Goal: Task Accomplishment & Management: Manage account settings

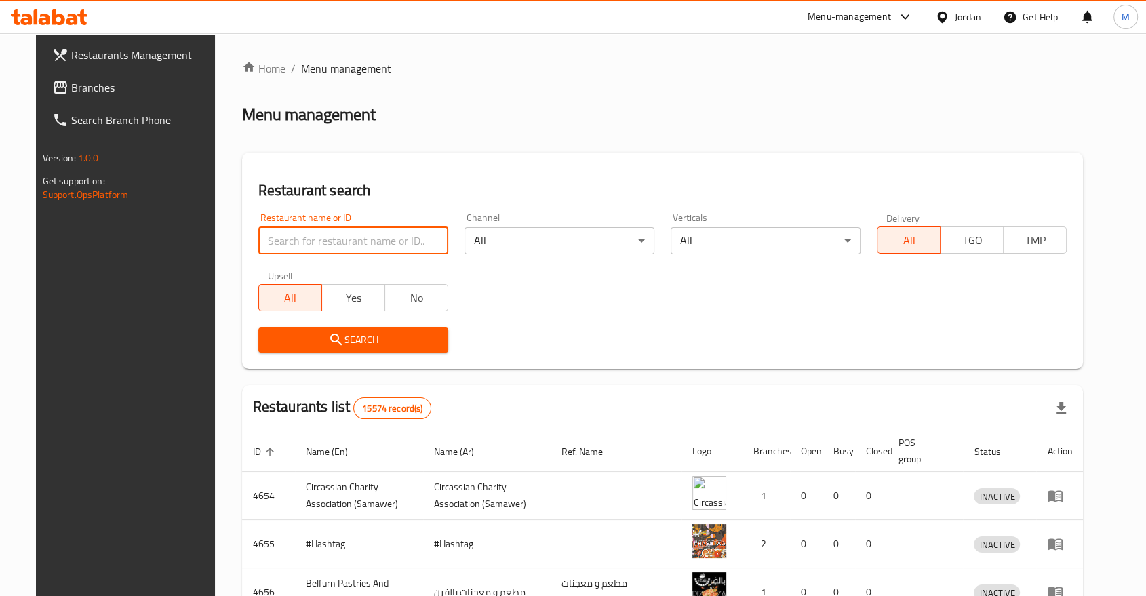
drag, startPoint x: 0, startPoint y: 0, endPoint x: 298, endPoint y: 246, distance: 385.9
click at [298, 246] on input "search" at bounding box center [353, 240] width 190 height 27
type input "[PERSON_NAME]"
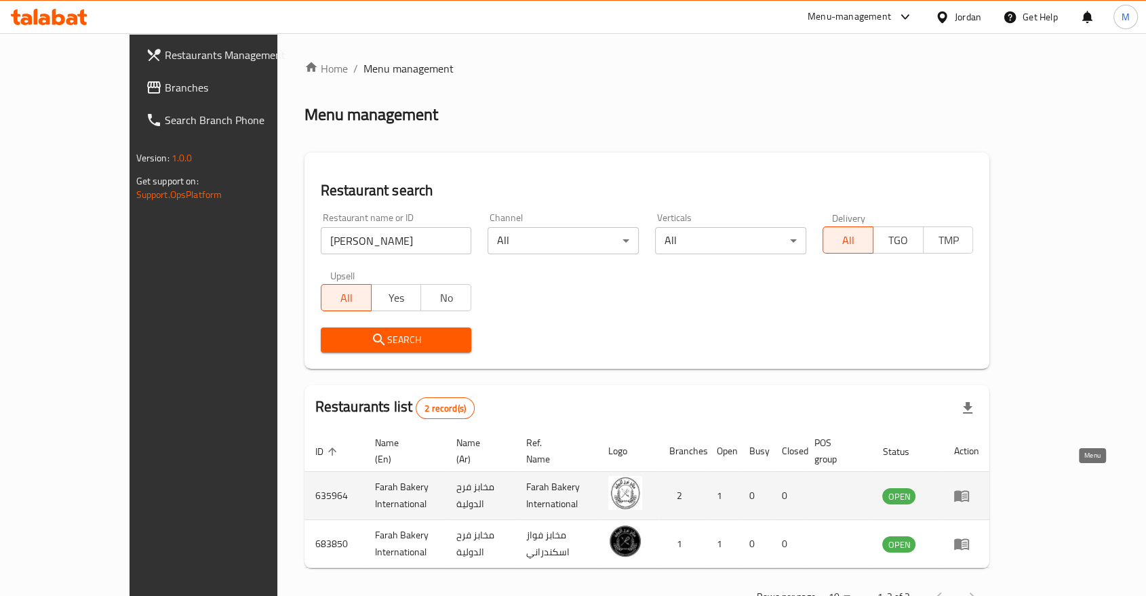
click at [969, 491] on icon "enhanced table" at bounding box center [961, 497] width 15 height 12
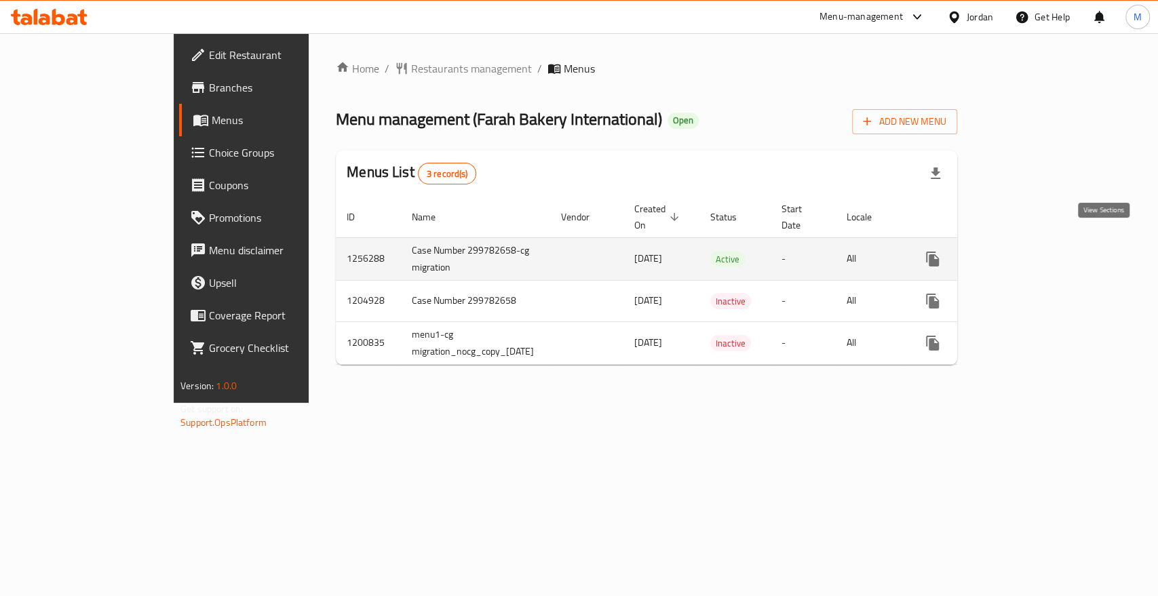
click at [1038, 251] on icon "enhanced table" at bounding box center [1030, 259] width 16 height 16
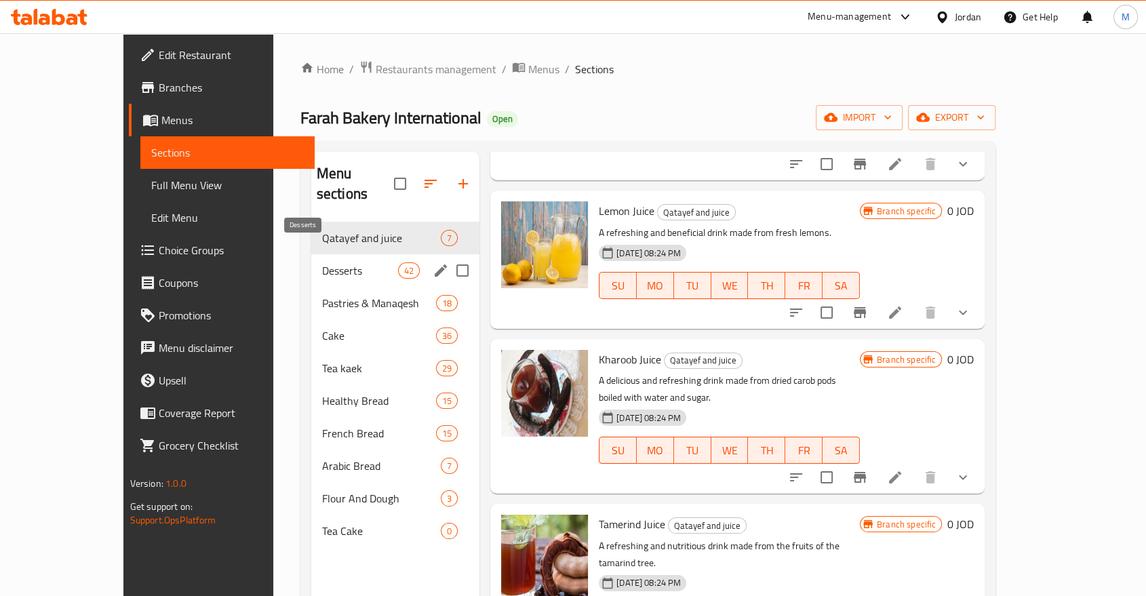
click at [322, 262] on span "Desserts" at bounding box center [360, 270] width 76 height 16
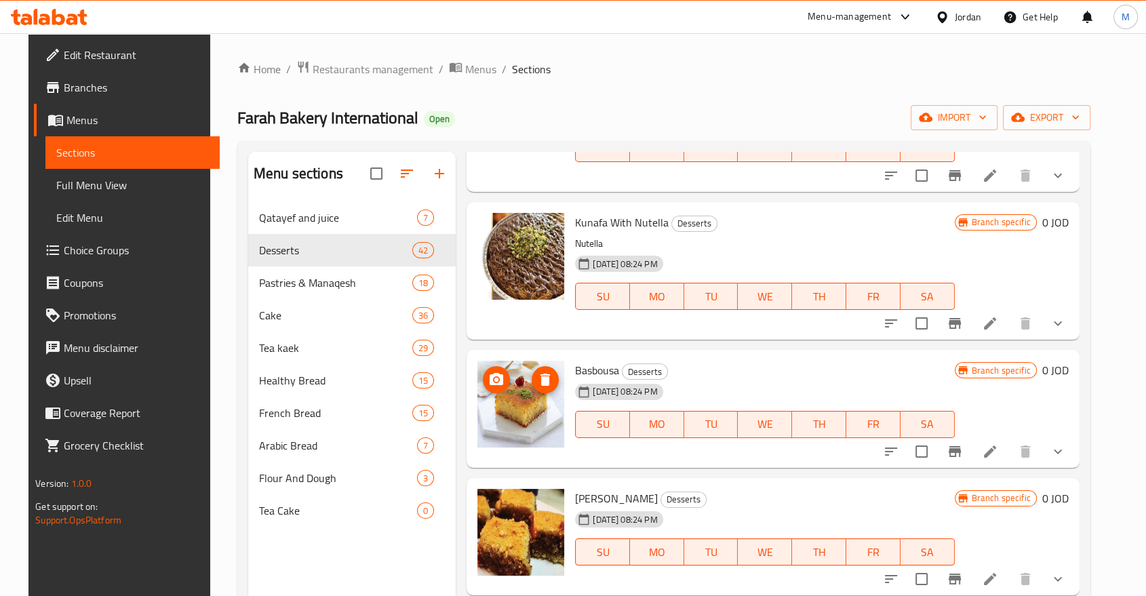
scroll to position [4521, 0]
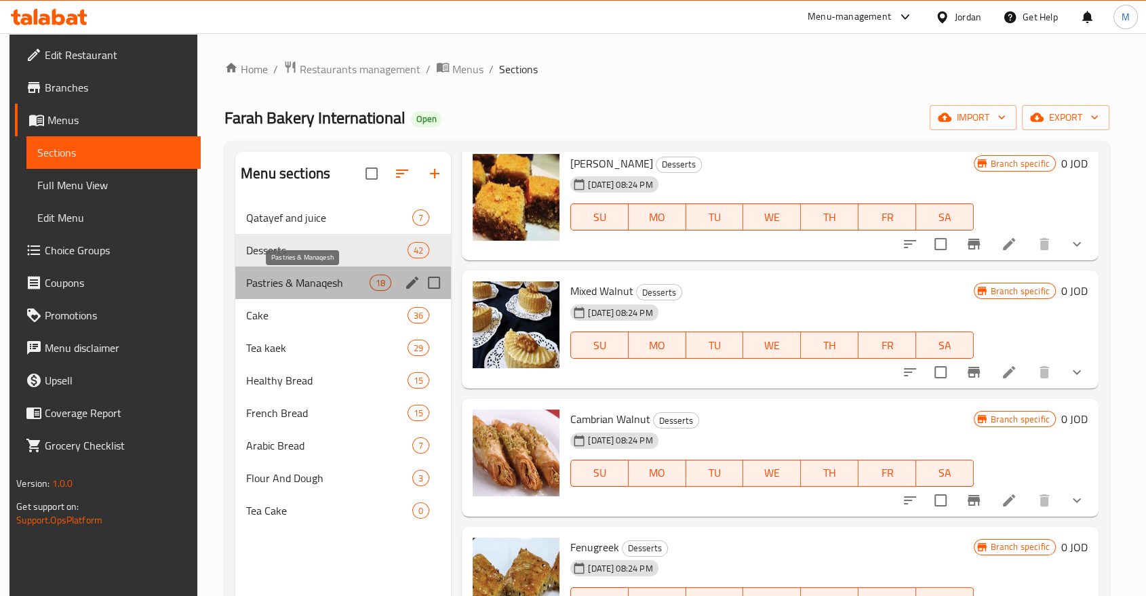
click at [313, 276] on span "Pastries & Manaqesh" at bounding box center [307, 283] width 123 height 16
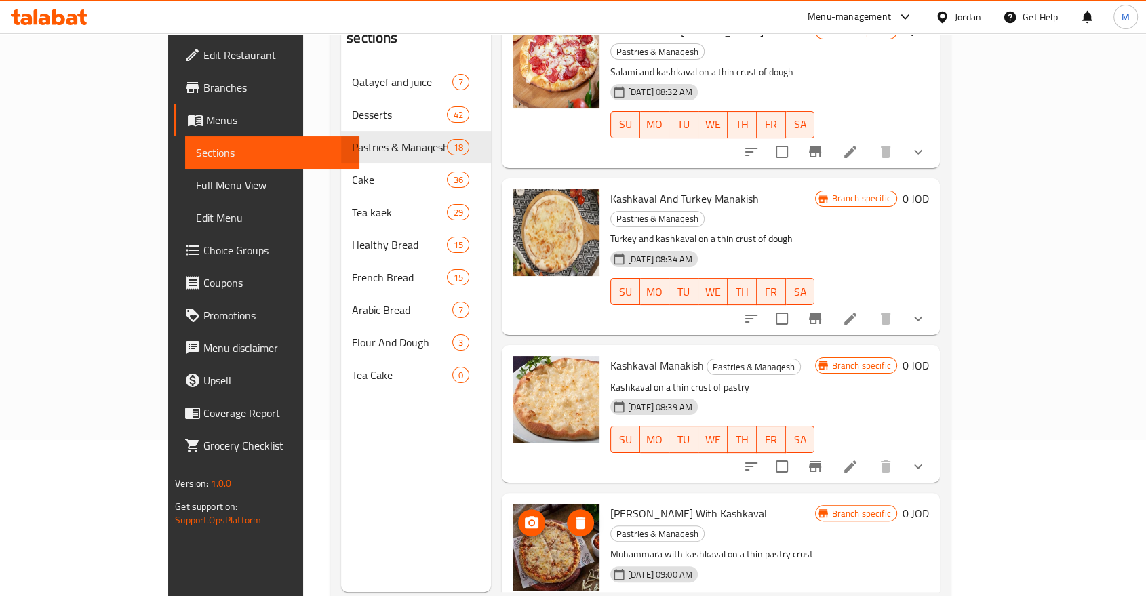
scroll to position [190, 0]
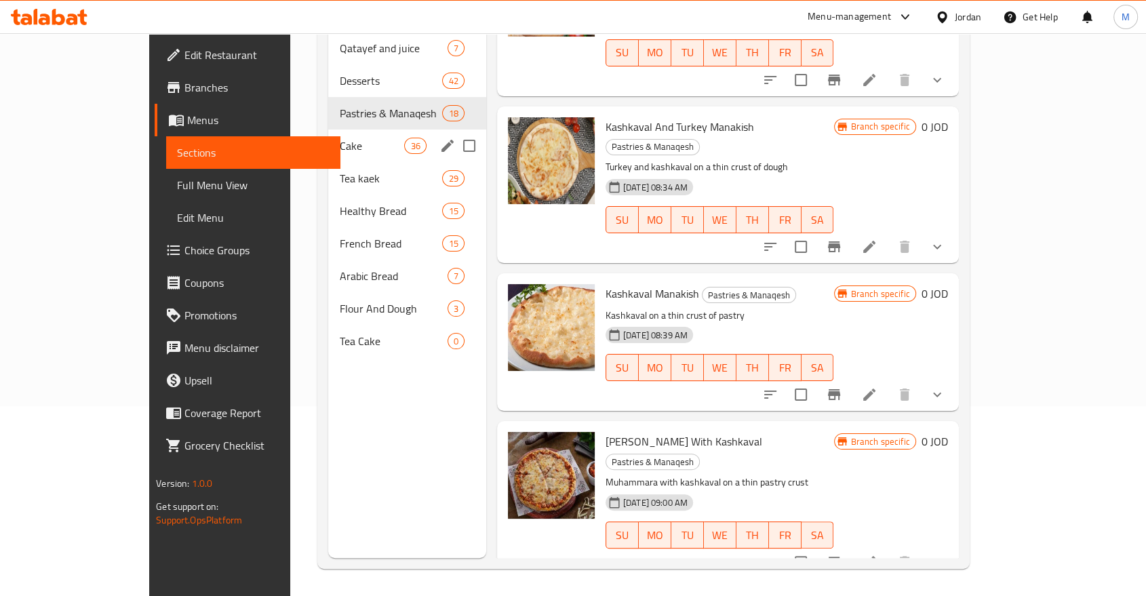
click at [339, 138] on span "Cake" at bounding box center [371, 146] width 65 height 16
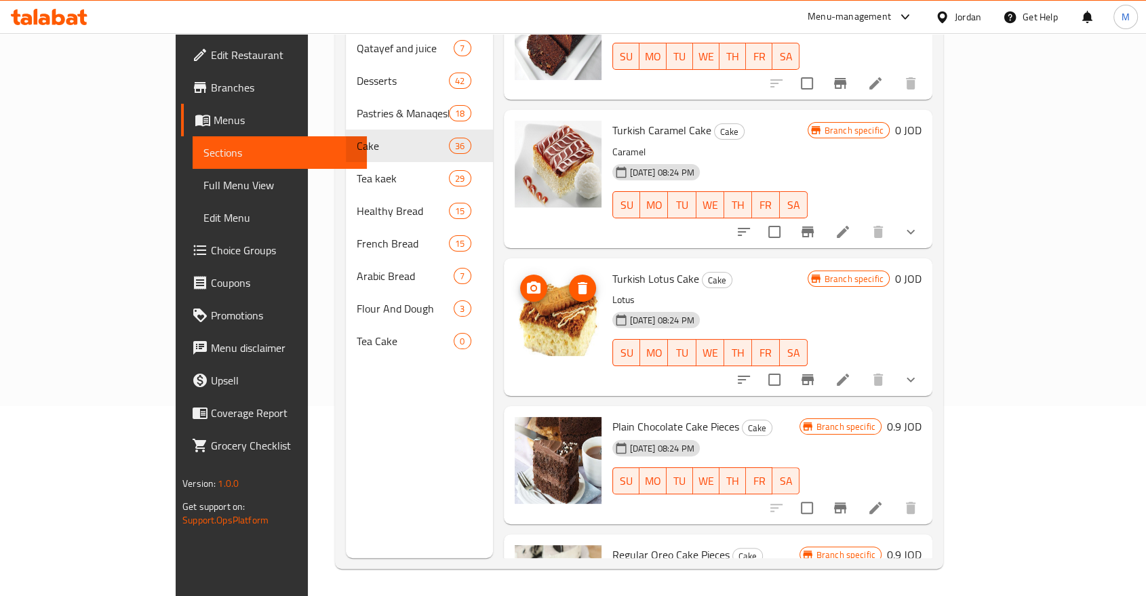
scroll to position [1858, 0]
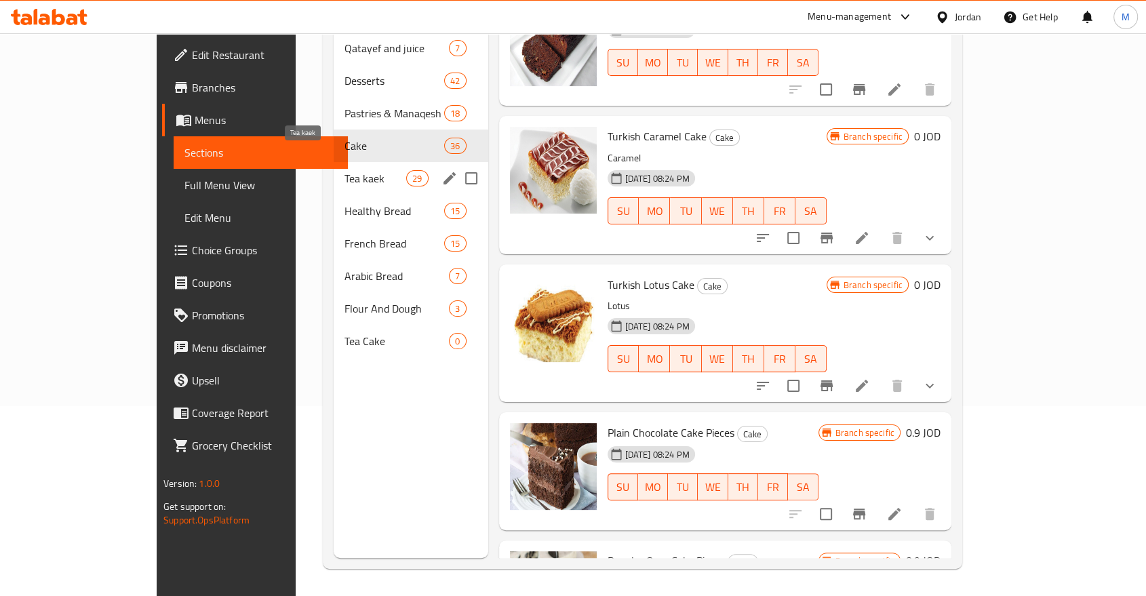
click at [345, 170] on span "Tea kaek" at bounding box center [376, 178] width 62 height 16
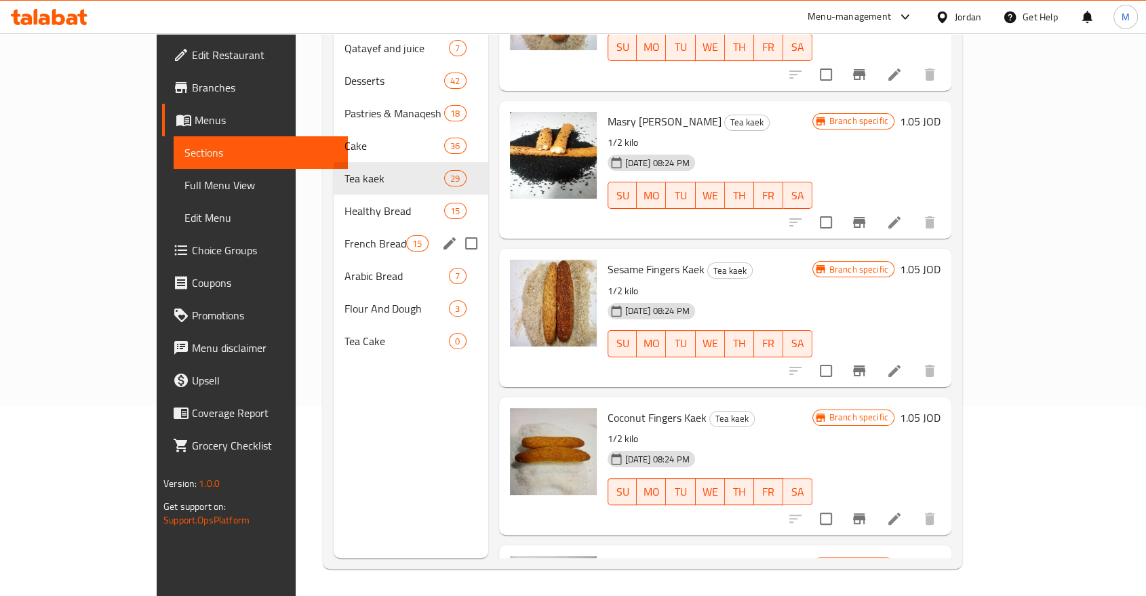
scroll to position [1105, 0]
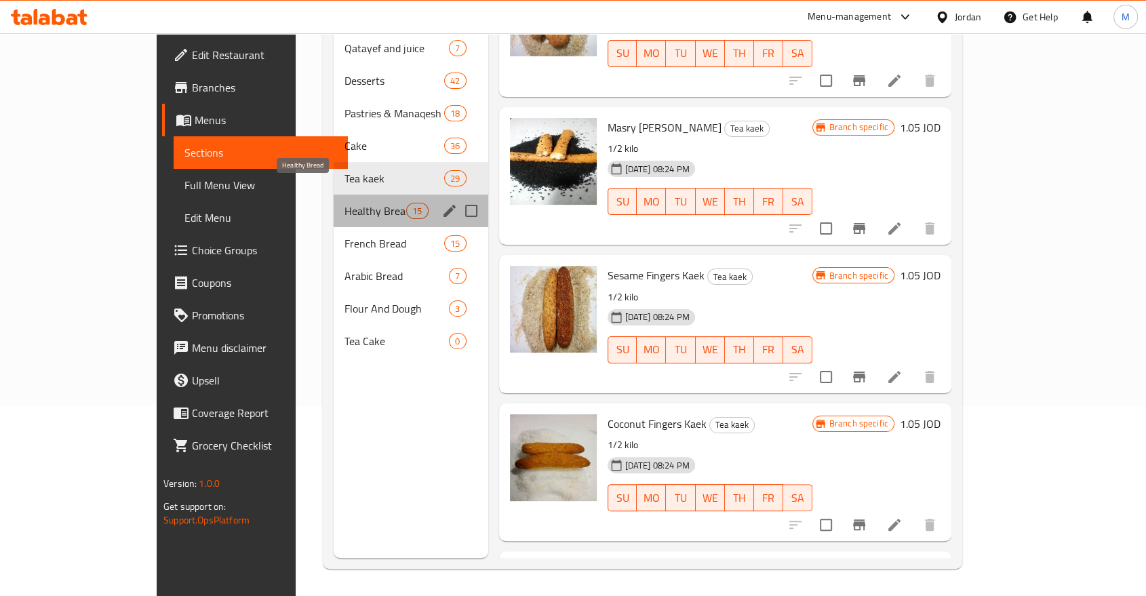
click at [345, 203] on span "Healthy Bread" at bounding box center [376, 211] width 62 height 16
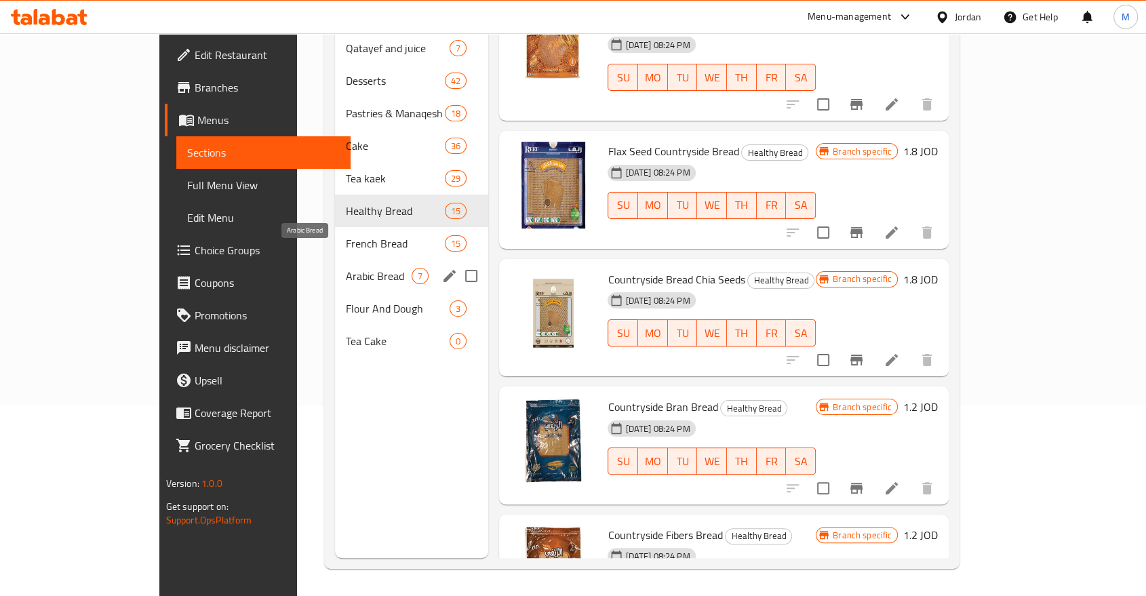
click at [346, 268] on span "Arabic Bread" at bounding box center [379, 276] width 66 height 16
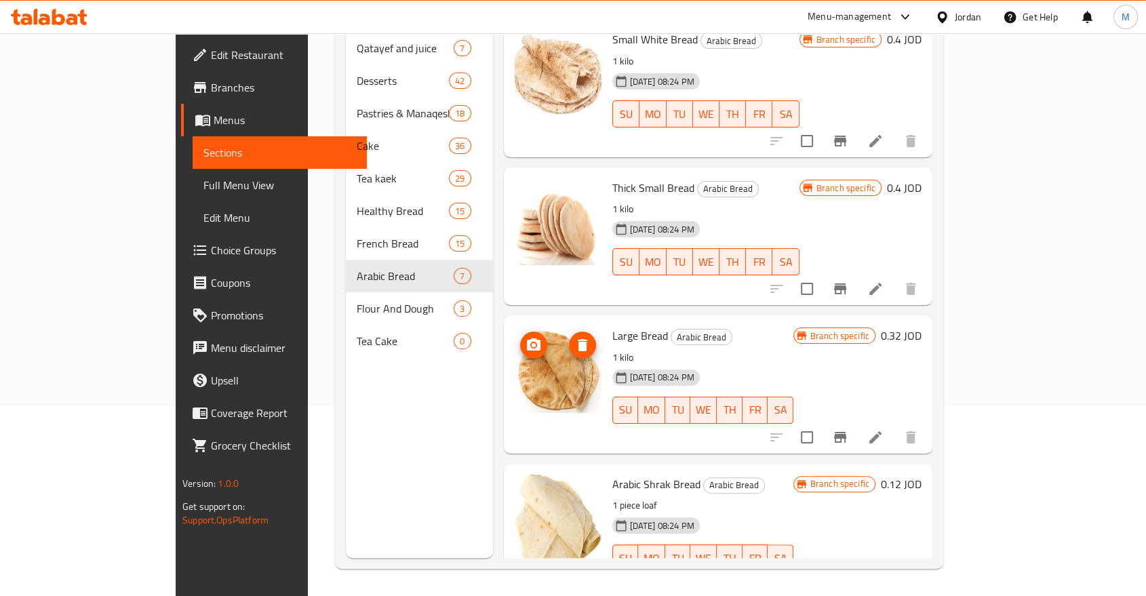
scroll to position [153, 0]
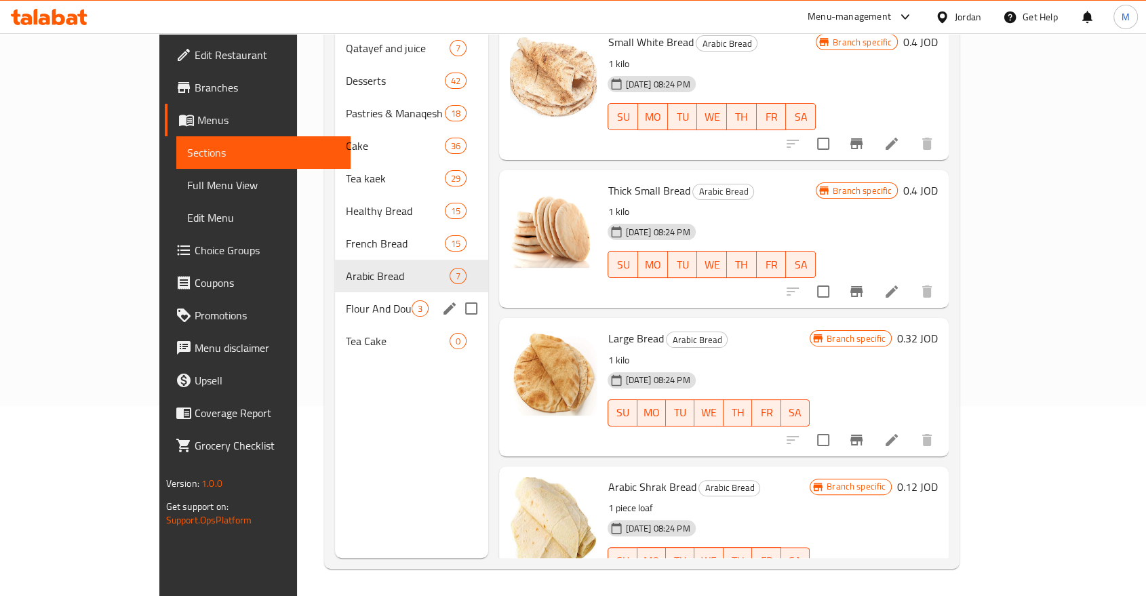
click at [335, 298] on div "Flour And Dough 3" at bounding box center [411, 308] width 153 height 33
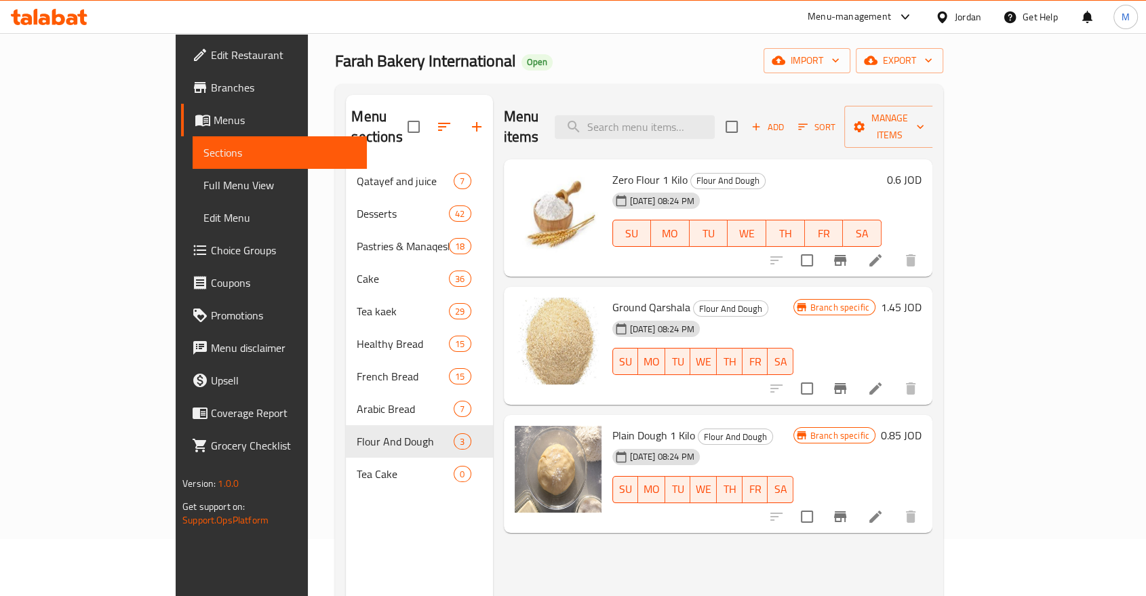
scroll to position [39, 0]
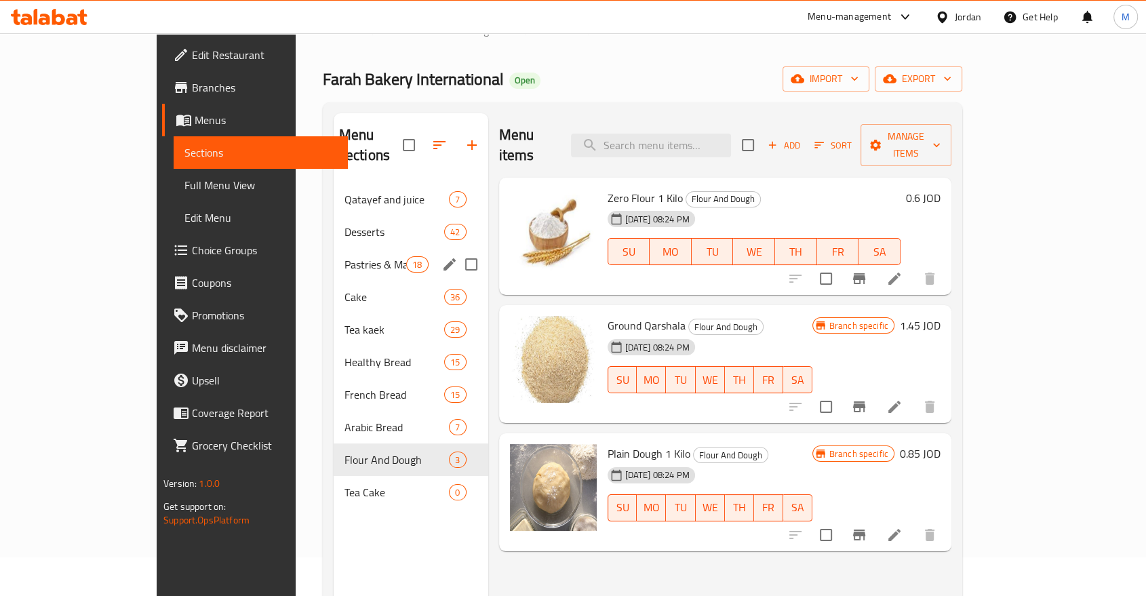
click at [334, 248] on div "Pastries & Manaqesh 18" at bounding box center [411, 264] width 155 height 33
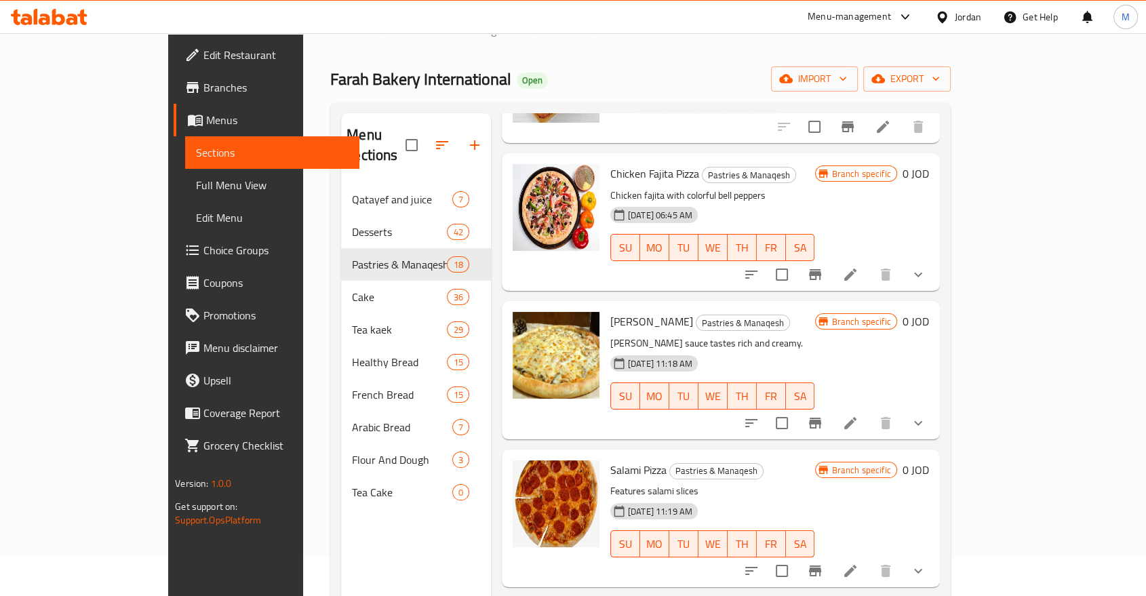
scroll to position [301, 0]
click at [434, 137] on icon "button" at bounding box center [442, 145] width 16 height 16
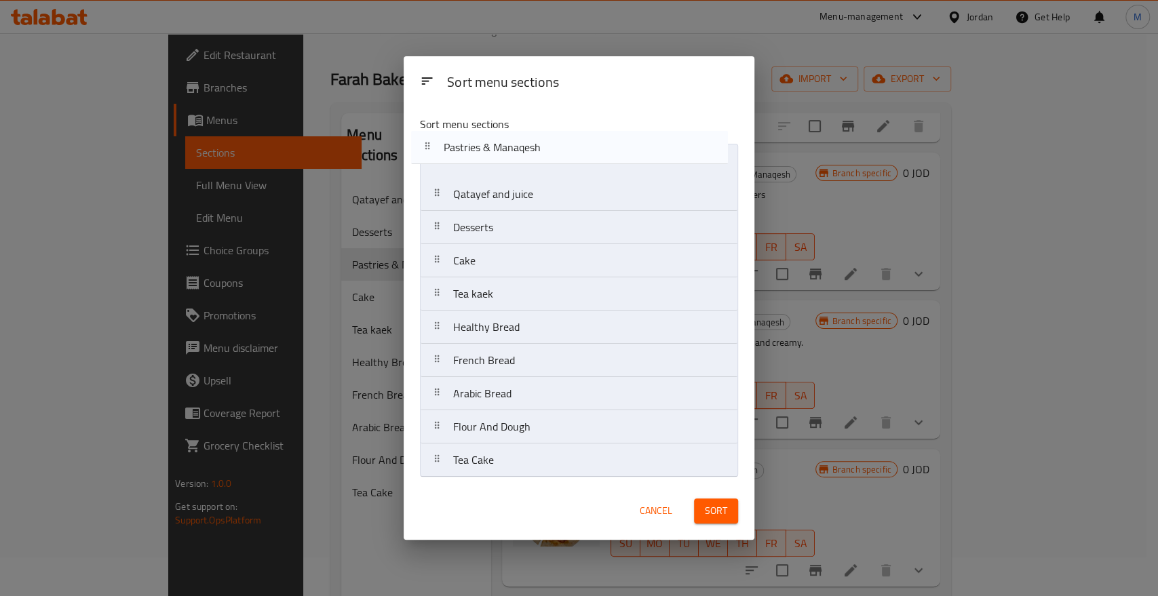
drag, startPoint x: 532, startPoint y: 237, endPoint x: 519, endPoint y: 149, distance: 89.1
click at [519, 149] on nav "Qatayef and juice Desserts Pastries & Manaqesh Cake Tea kaek Healthy Bread Fren…" at bounding box center [579, 311] width 318 height 334
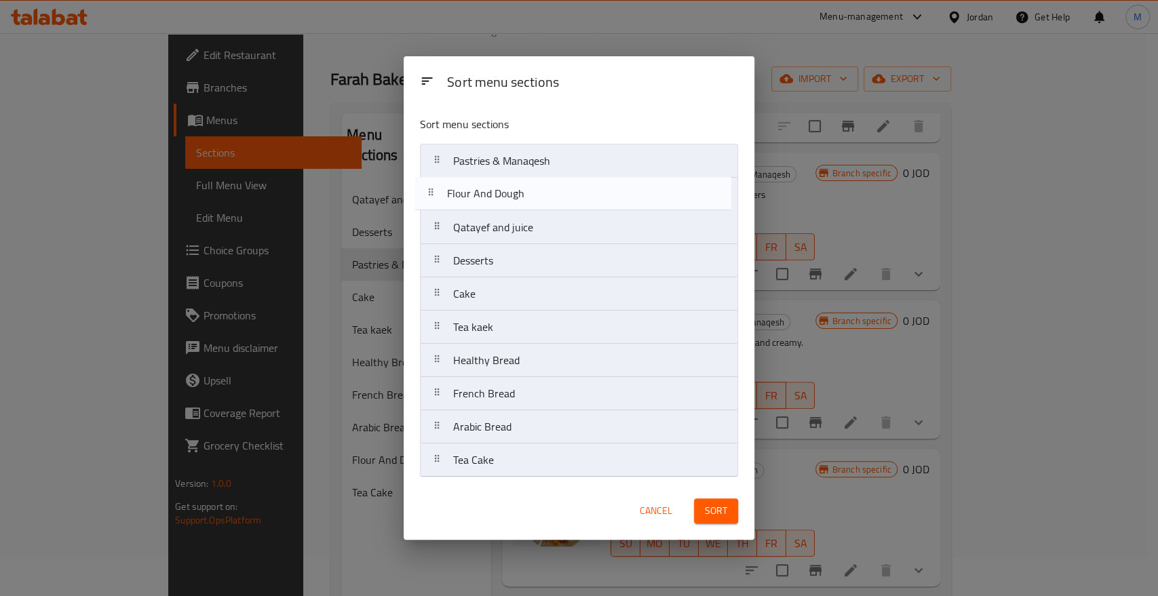
drag, startPoint x: 512, startPoint y: 409, endPoint x: 506, endPoint y: 172, distance: 236.8
click at [506, 172] on nav "Pastries & Manaqesh Qatayef and juice Desserts Cake Tea kaek Healthy Bread Fren…" at bounding box center [579, 311] width 318 height 334
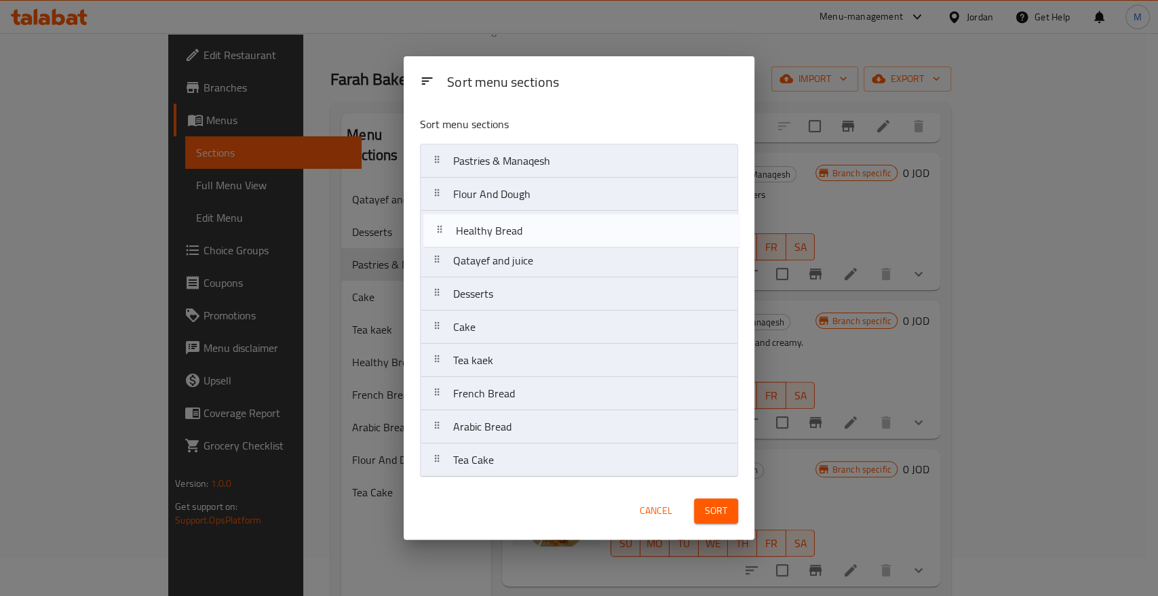
drag, startPoint x: 511, startPoint y: 366, endPoint x: 515, endPoint y: 233, distance: 132.3
click at [515, 233] on nav "Pastries & Manaqesh Flour And Dough Qatayef and juice Desserts Cake Tea kaek He…" at bounding box center [579, 311] width 318 height 334
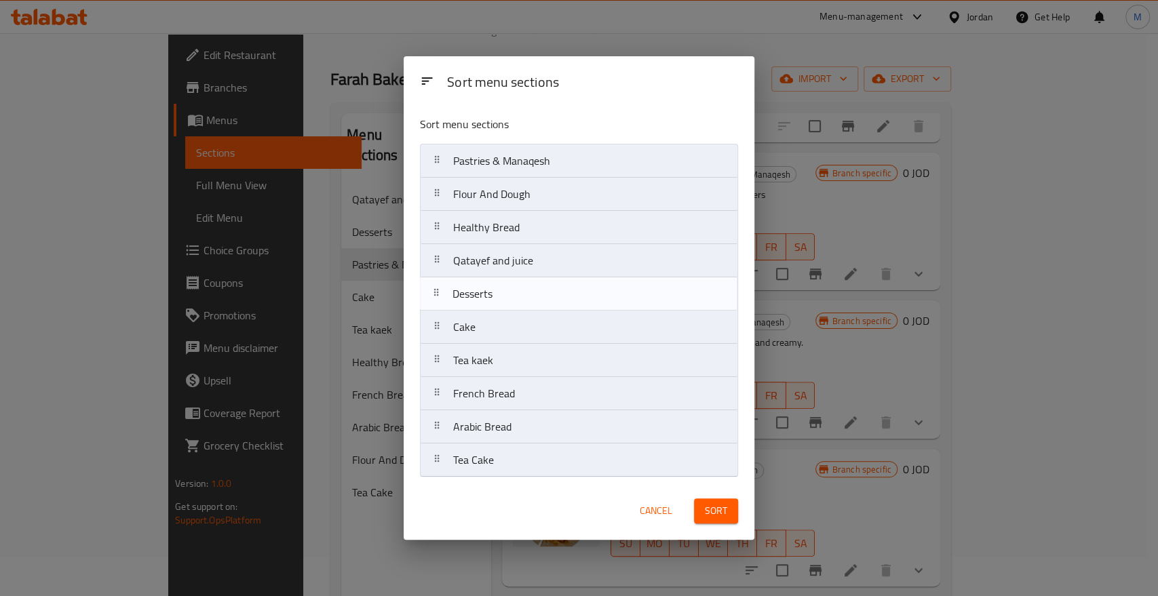
click at [513, 300] on nav "Pastries & Manaqesh Flour And Dough Healthy Bread Qatayef and juice Desserts Ca…" at bounding box center [579, 311] width 318 height 334
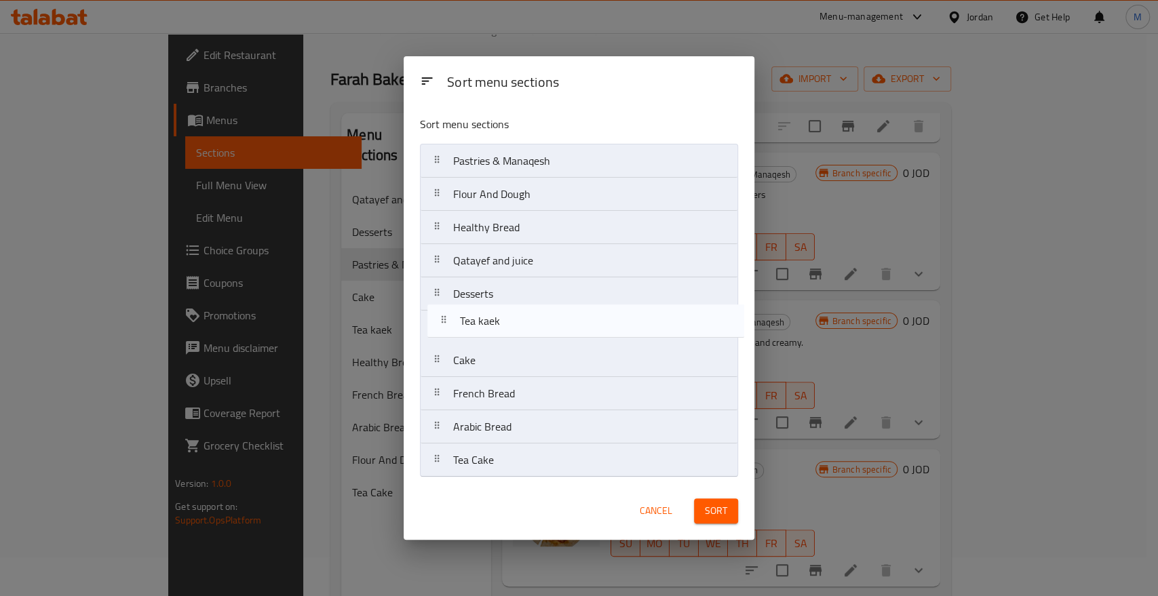
drag, startPoint x: 503, startPoint y: 369, endPoint x: 510, endPoint y: 315, distance: 54.7
click at [510, 315] on nav "Pastries & Manaqesh Flour And Dough Healthy Bread Qatayef and juice Desserts Ca…" at bounding box center [579, 311] width 318 height 334
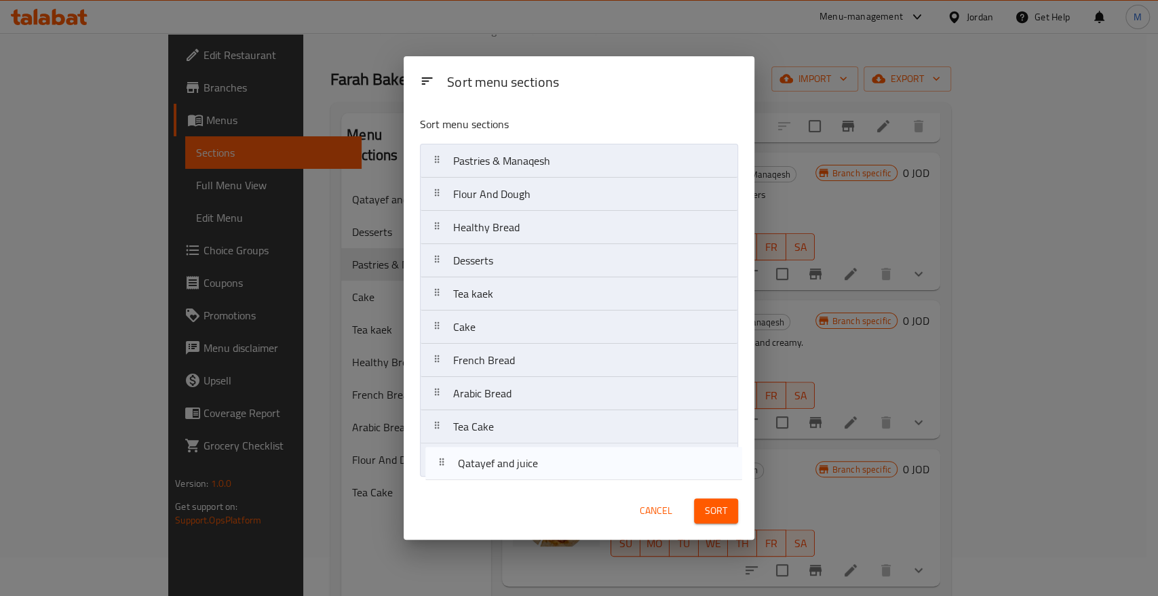
drag, startPoint x: 517, startPoint y: 265, endPoint x: 522, endPoint y: 478, distance: 213.0
click at [522, 478] on div "Sort menu sections Pastries & Manaqesh Flour And Dough Healthy Bread Qatayef an…" at bounding box center [579, 294] width 351 height 378
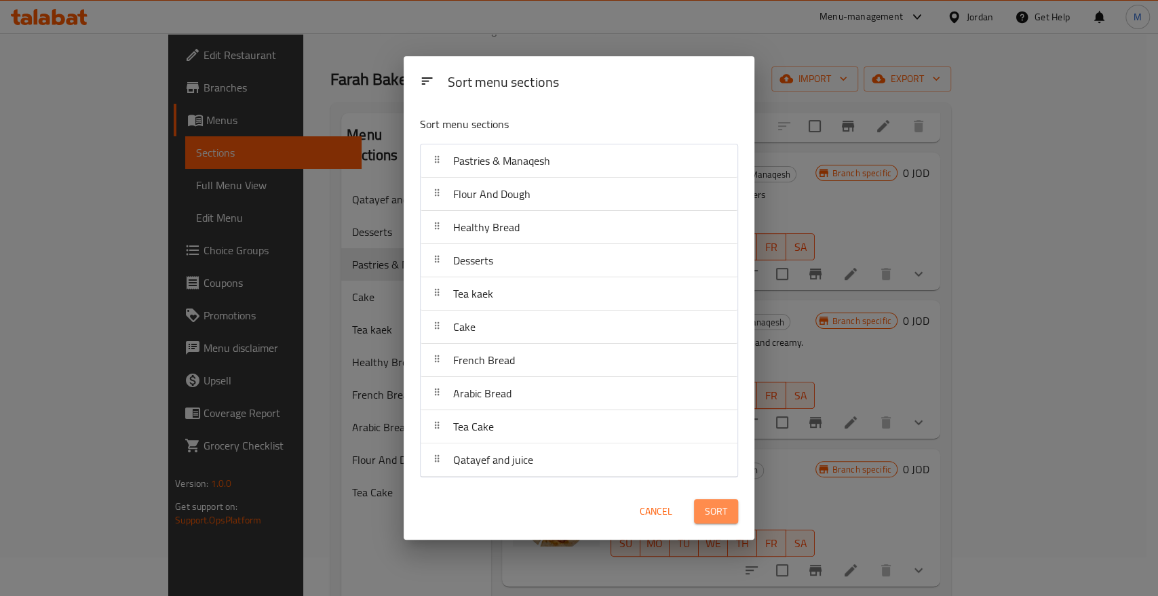
click at [726, 520] on button "Sort" at bounding box center [716, 511] width 44 height 25
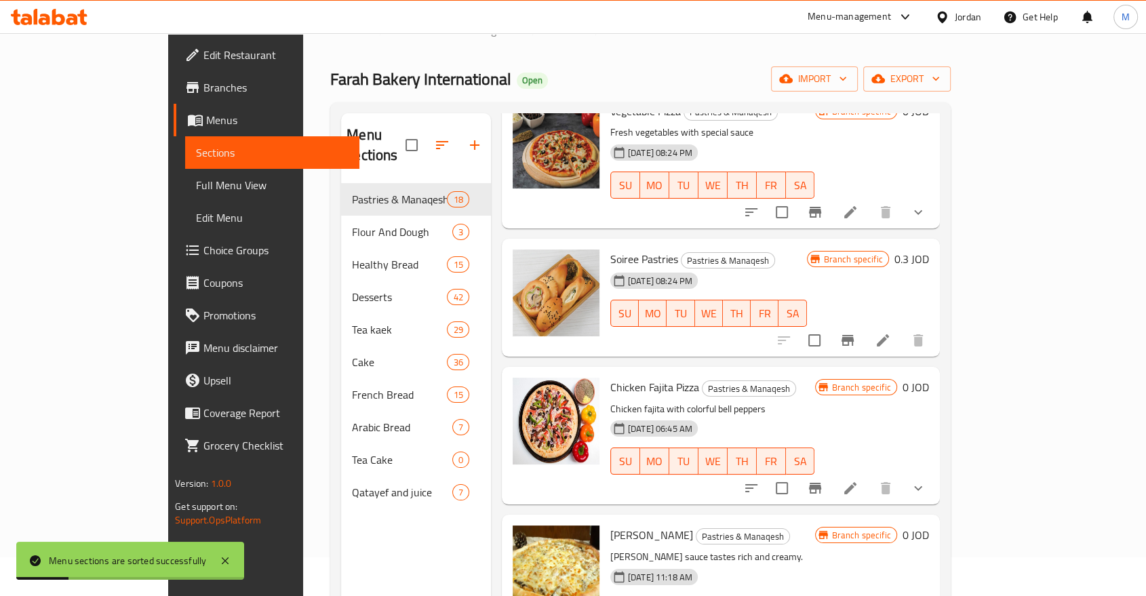
scroll to position [0, 0]
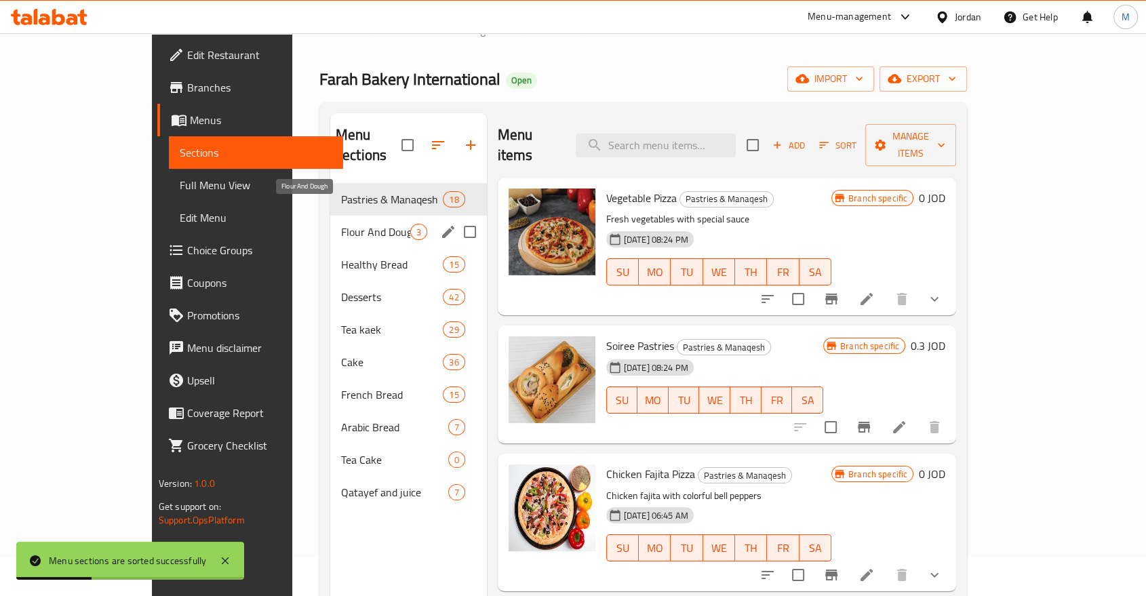
click at [341, 224] on span "Flour And Dough" at bounding box center [375, 232] width 69 height 16
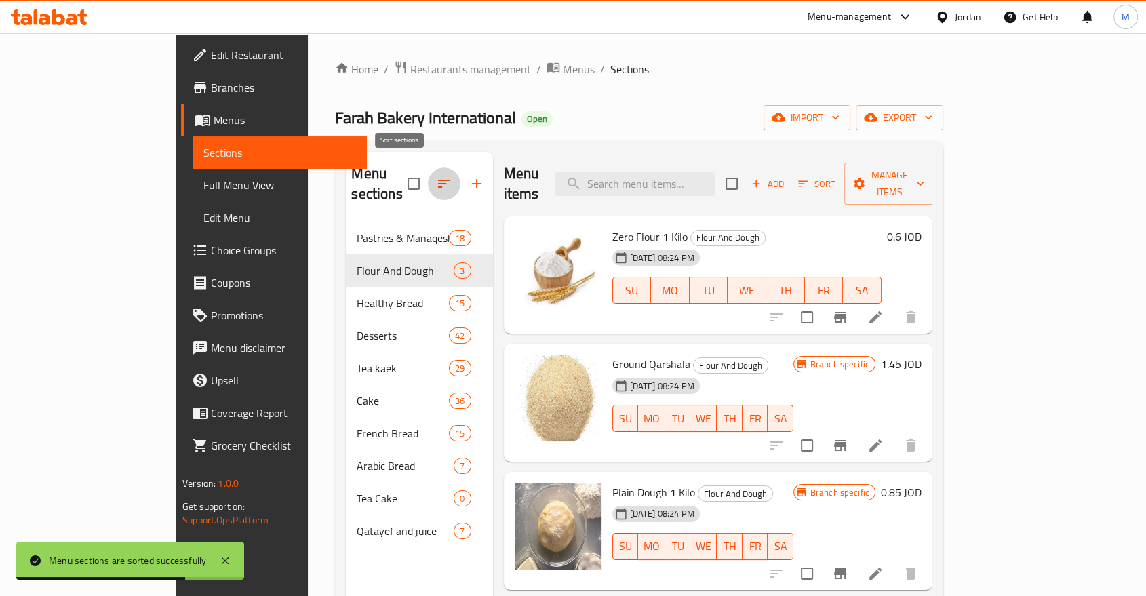
click at [436, 176] on icon "button" at bounding box center [444, 184] width 16 height 16
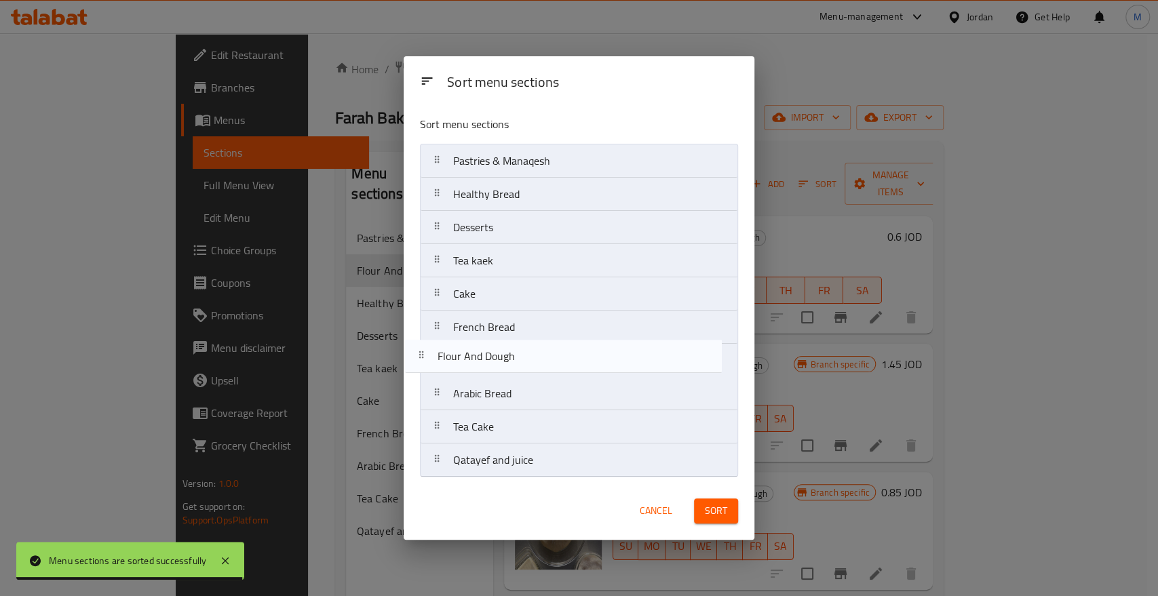
drag, startPoint x: 508, startPoint y: 200, endPoint x: 491, endPoint y: 367, distance: 167.7
click at [491, 367] on nav "Pastries & Manaqesh Flour And Dough Healthy Bread Desserts Tea kaek Cake French…" at bounding box center [579, 311] width 318 height 334
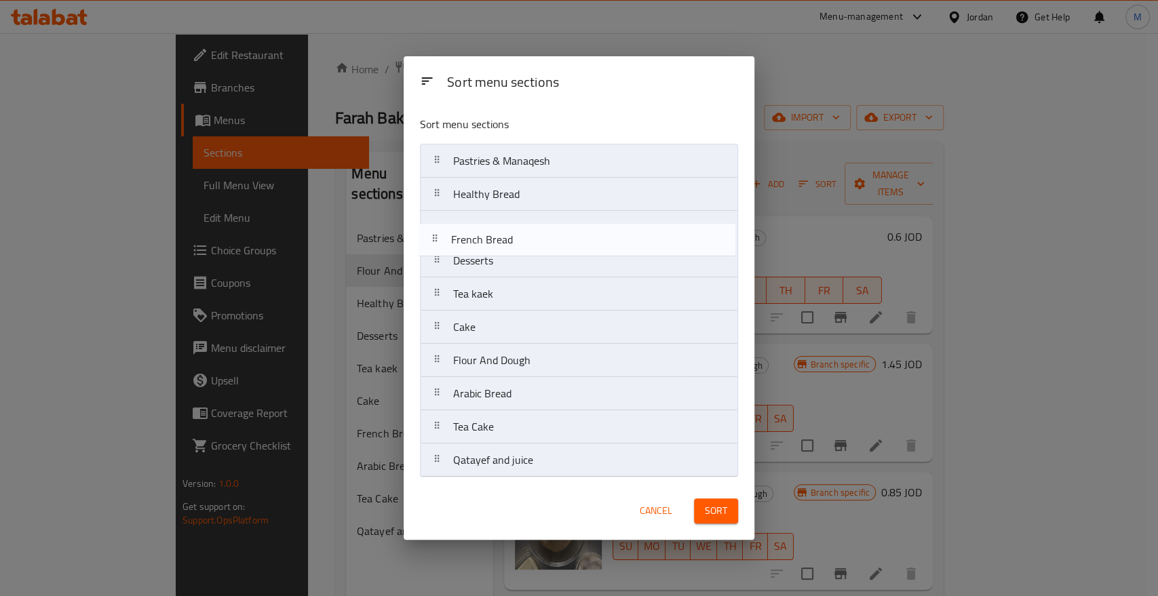
drag, startPoint x: 502, startPoint y: 340, endPoint x: 503, endPoint y: 243, distance: 97.0
click at [503, 243] on nav "Pastries & Manaqesh Healthy Bread Desserts Tea kaek Cake French Bread Flour And…" at bounding box center [579, 311] width 318 height 334
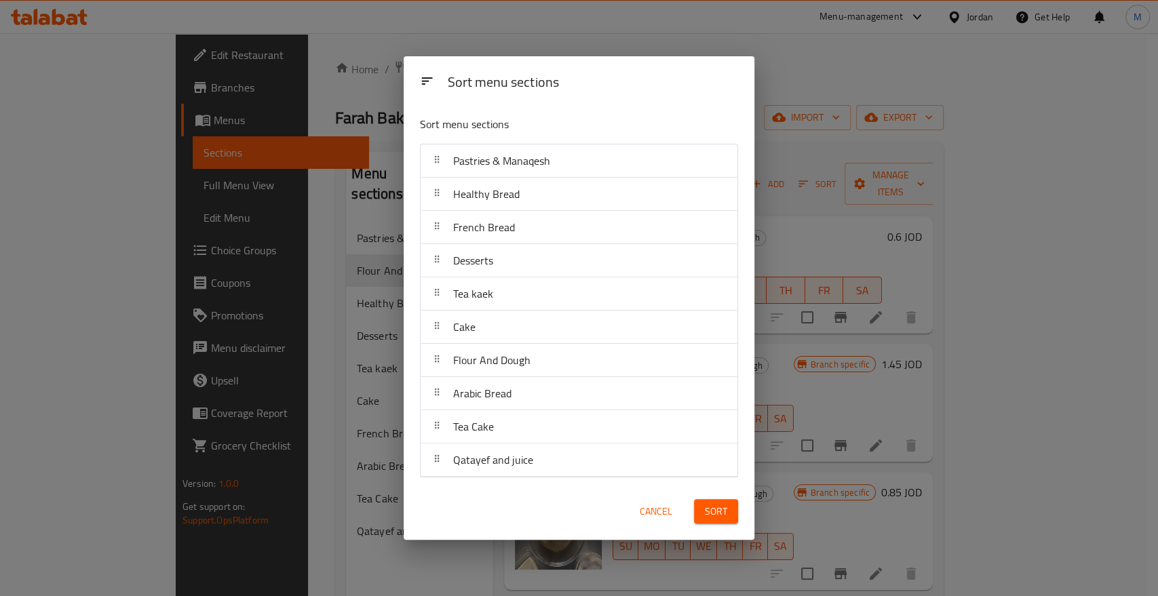
click at [709, 510] on span "Sort" at bounding box center [716, 511] width 22 height 17
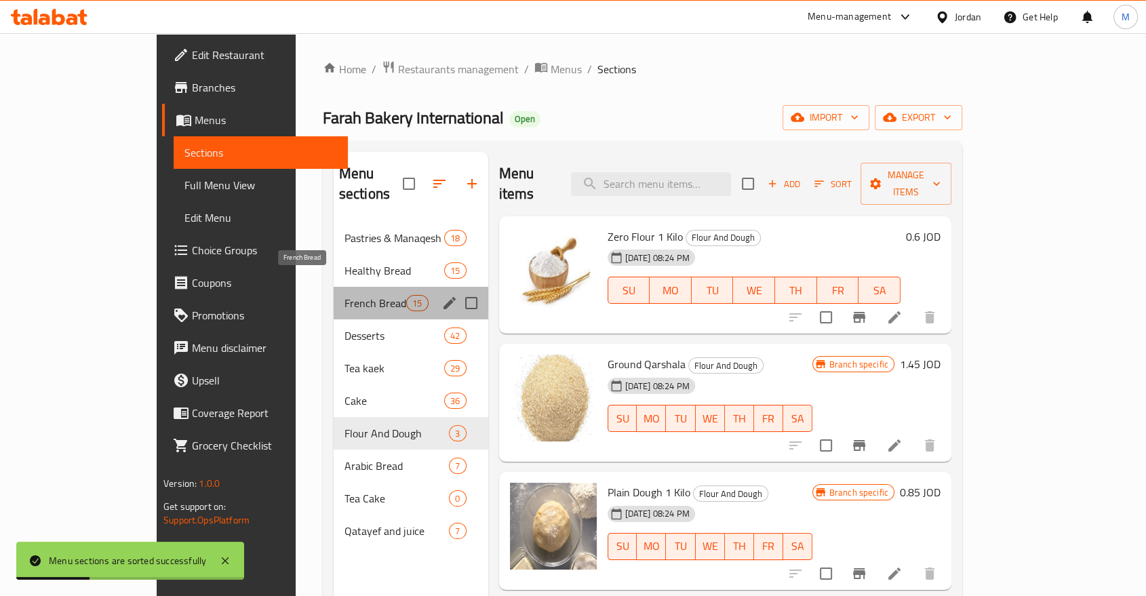
click at [345, 295] on span "French Bread" at bounding box center [376, 303] width 62 height 16
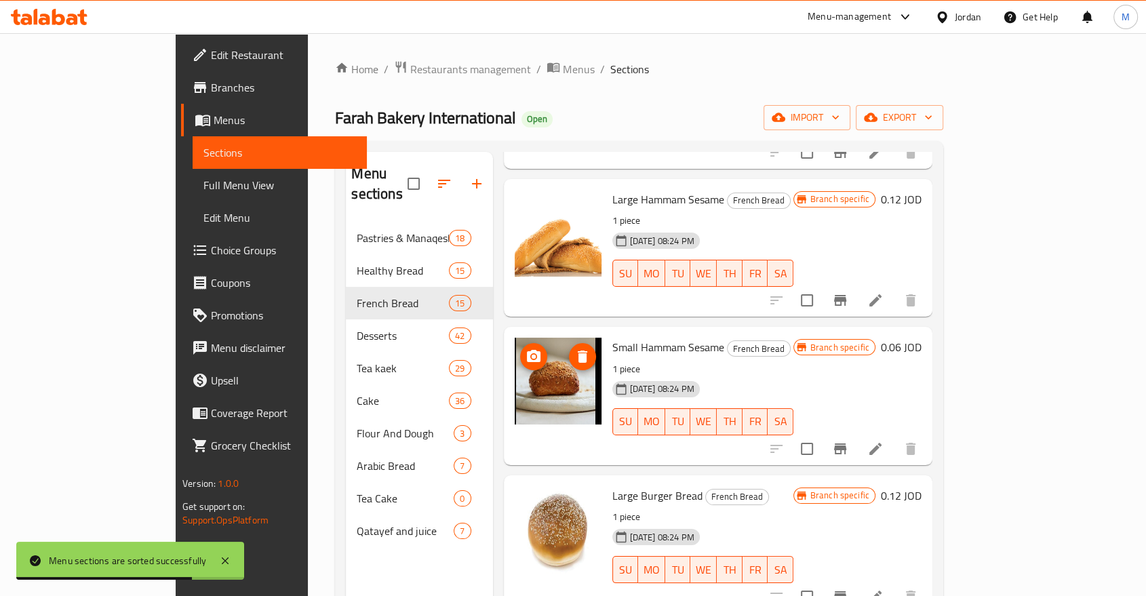
scroll to position [1130, 0]
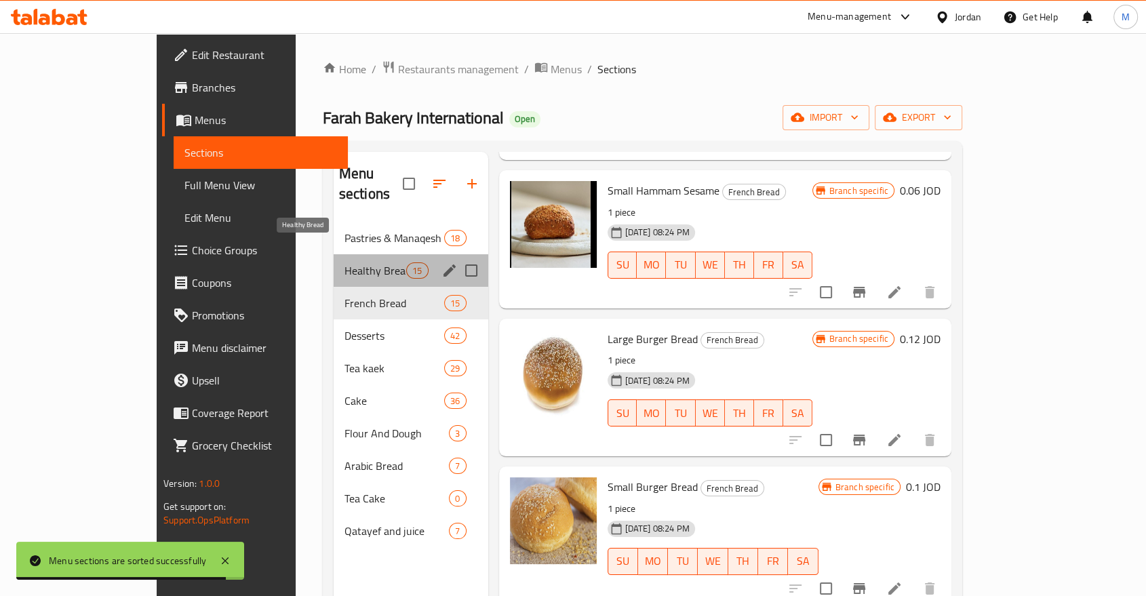
click at [345, 262] on span "Healthy Bread" at bounding box center [376, 270] width 62 height 16
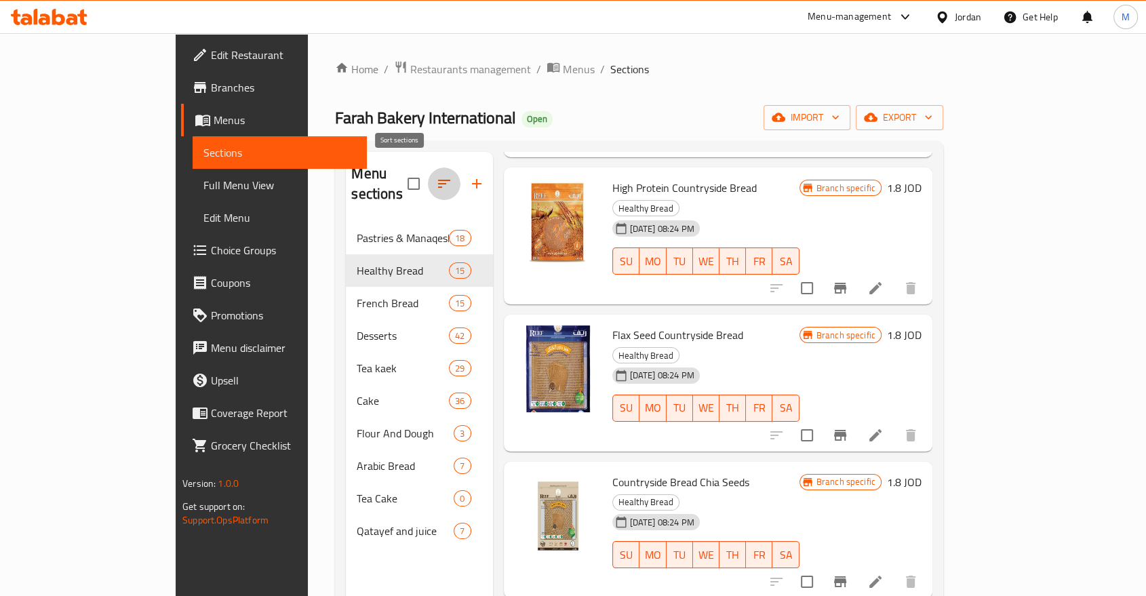
click at [436, 176] on icon "button" at bounding box center [444, 184] width 16 height 16
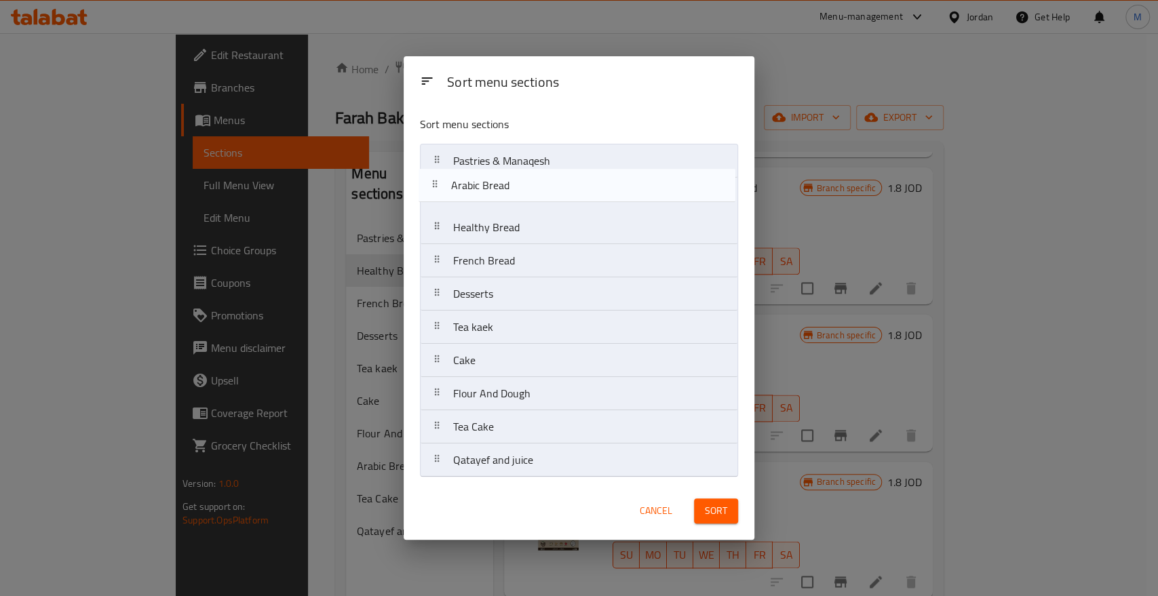
drag, startPoint x: 512, startPoint y: 403, endPoint x: 513, endPoint y: 187, distance: 216.4
click at [513, 187] on nav "Pastries & Manaqesh Healthy Bread French Bread Desserts Tea kaek Cake Flour And…" at bounding box center [579, 311] width 318 height 334
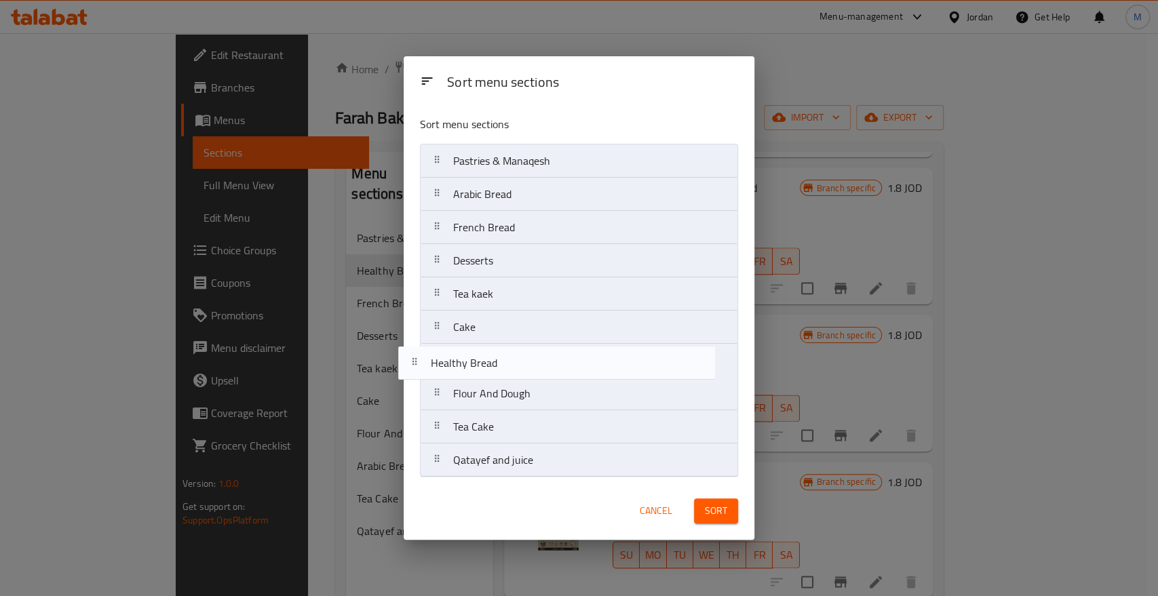
drag, startPoint x: 513, startPoint y: 243, endPoint x: 491, endPoint y: 372, distance: 131.5
click at [491, 372] on nav "Pastries & Manaqesh Arabic Bread Healthy Bread French Bread Desserts Tea kaek C…" at bounding box center [579, 311] width 318 height 334
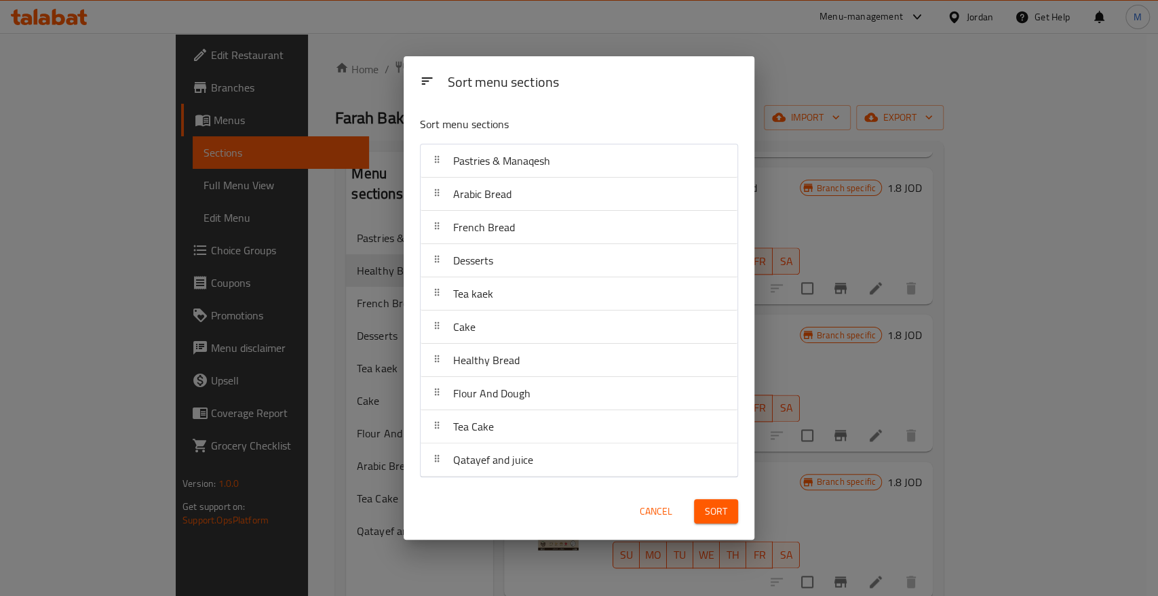
click at [731, 503] on button "Sort" at bounding box center [716, 511] width 44 height 25
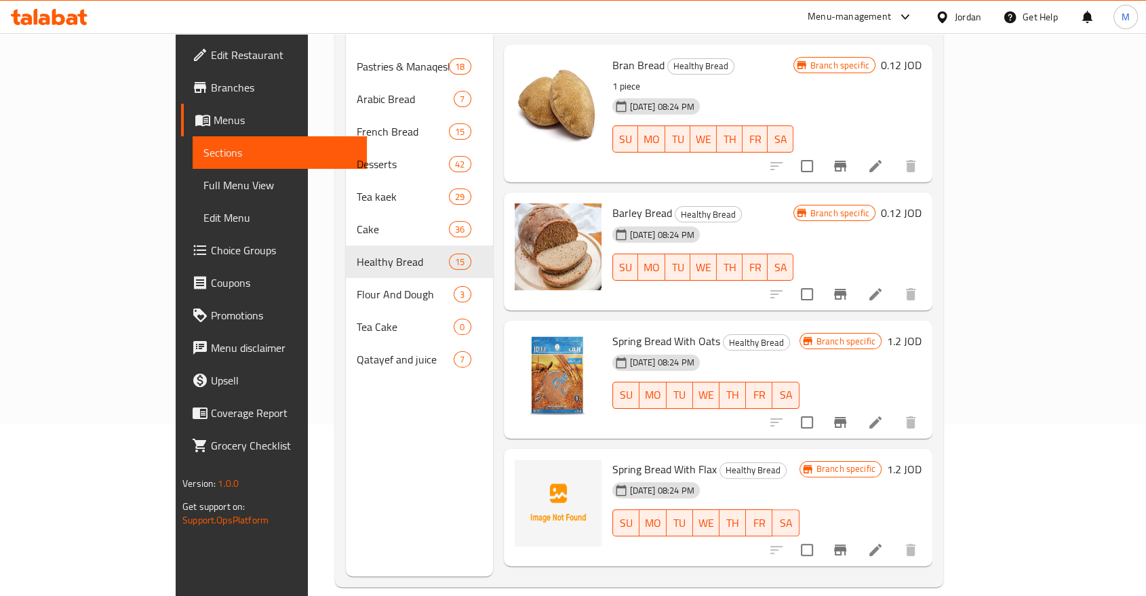
scroll to position [39, 0]
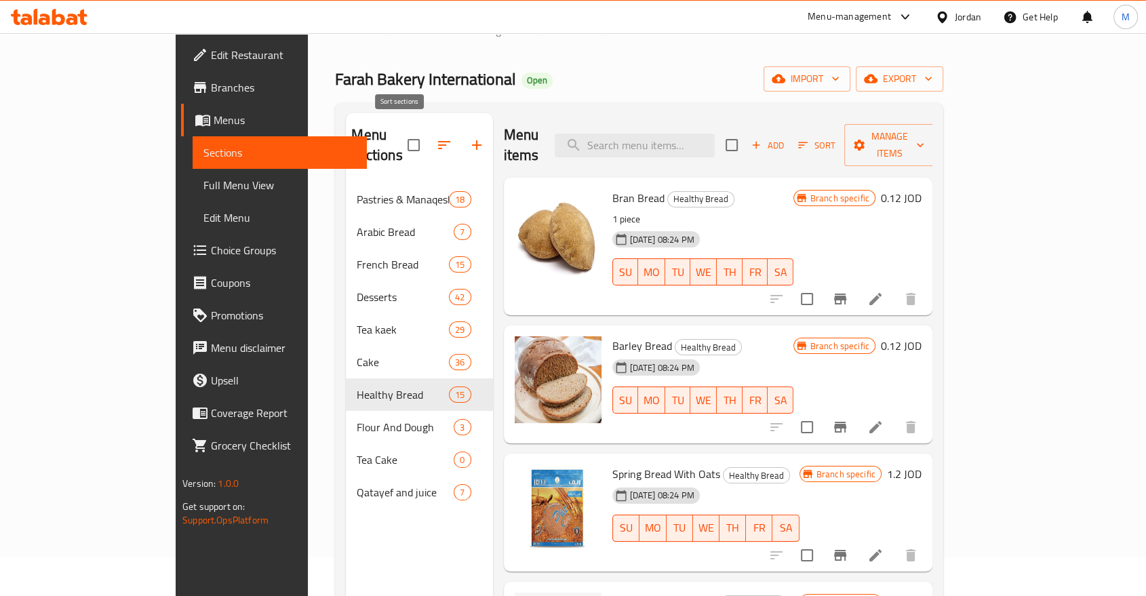
click at [436, 137] on icon "button" at bounding box center [444, 145] width 16 height 16
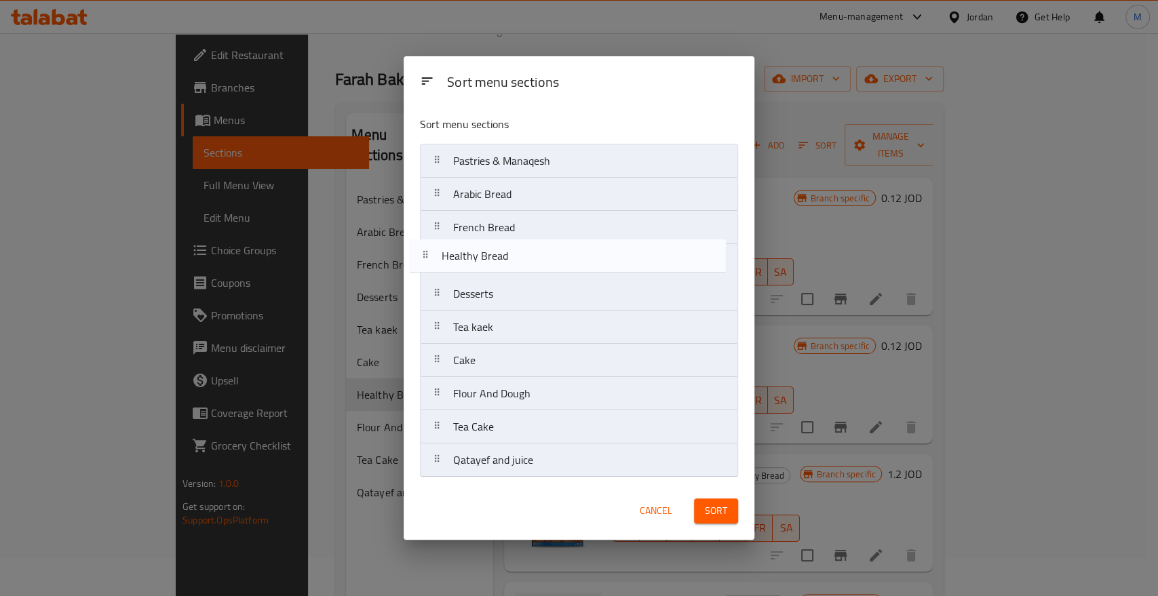
drag, startPoint x: 552, startPoint y: 368, endPoint x: 540, endPoint y: 258, distance: 110.5
click at [540, 258] on nav "Pastries & Manaqesh Arabic Bread French Bread Desserts Tea kaek Cake Healthy Br…" at bounding box center [579, 311] width 318 height 334
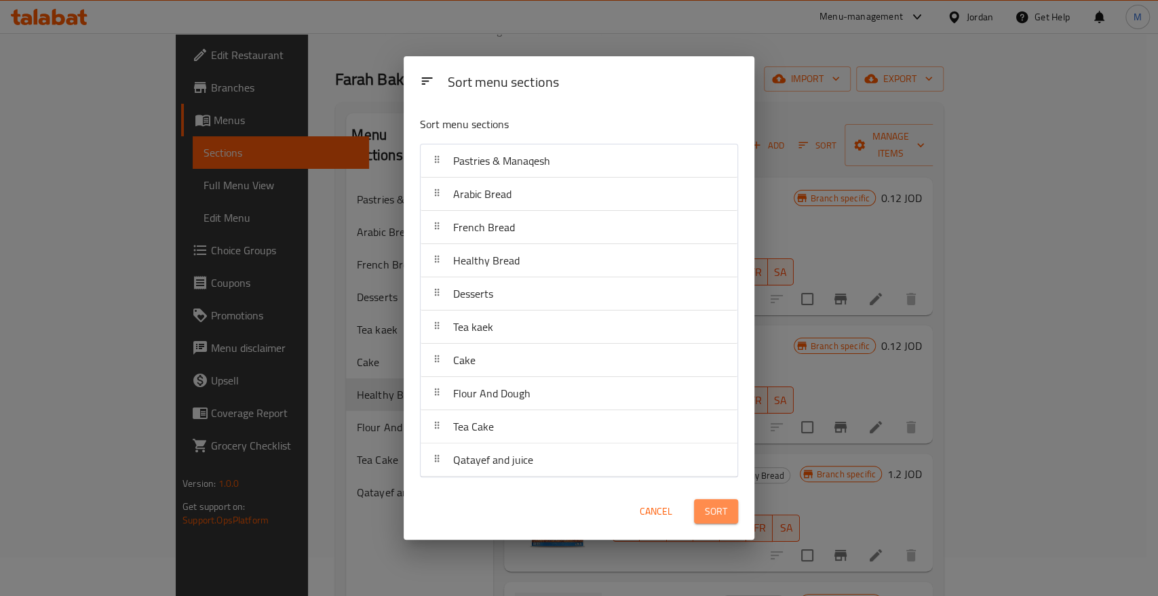
click at [712, 514] on span "Sort" at bounding box center [716, 511] width 22 height 17
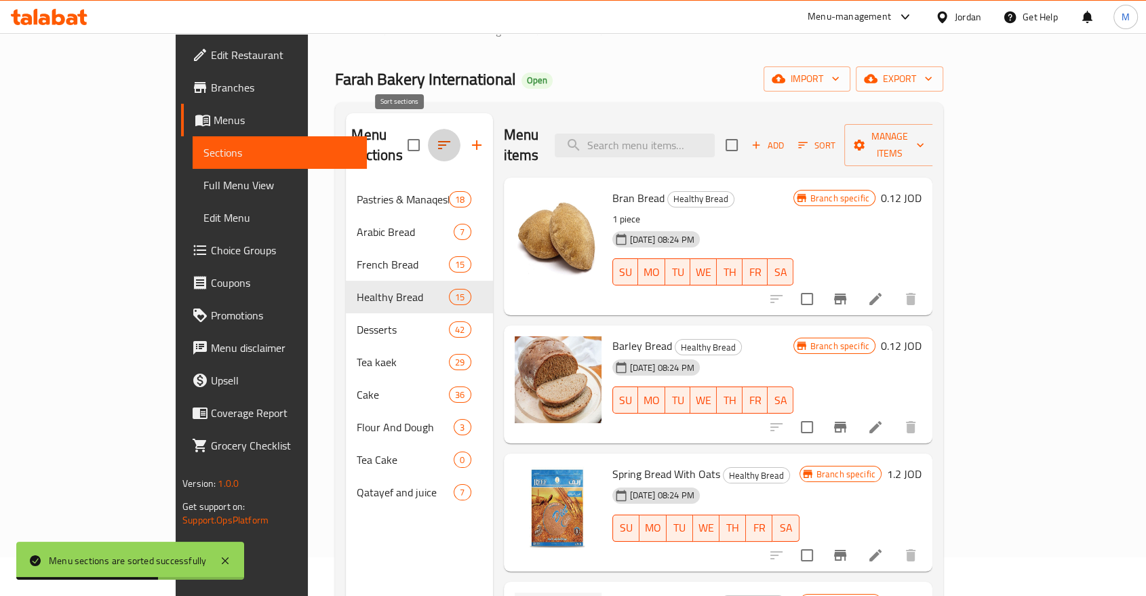
click at [436, 137] on icon "button" at bounding box center [444, 145] width 16 height 16
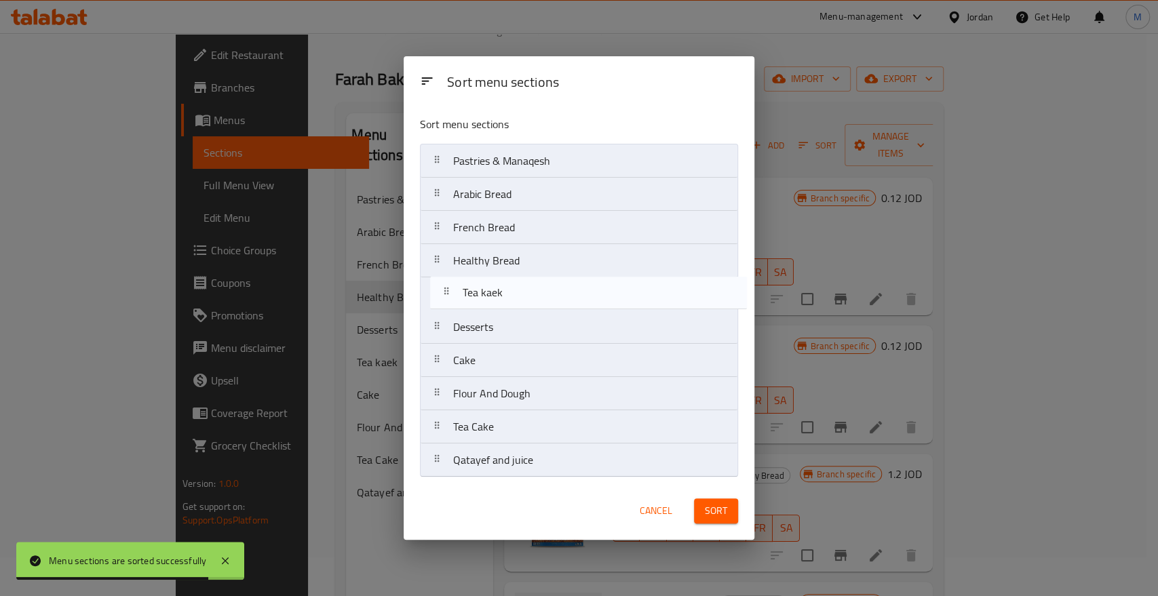
drag, startPoint x: 499, startPoint y: 332, endPoint x: 510, endPoint y: 293, distance: 40.2
click at [510, 293] on nav "Pastries & Manaqesh Arabic Bread French Bread Healthy Bread Desserts Tea kaek C…" at bounding box center [579, 311] width 318 height 334
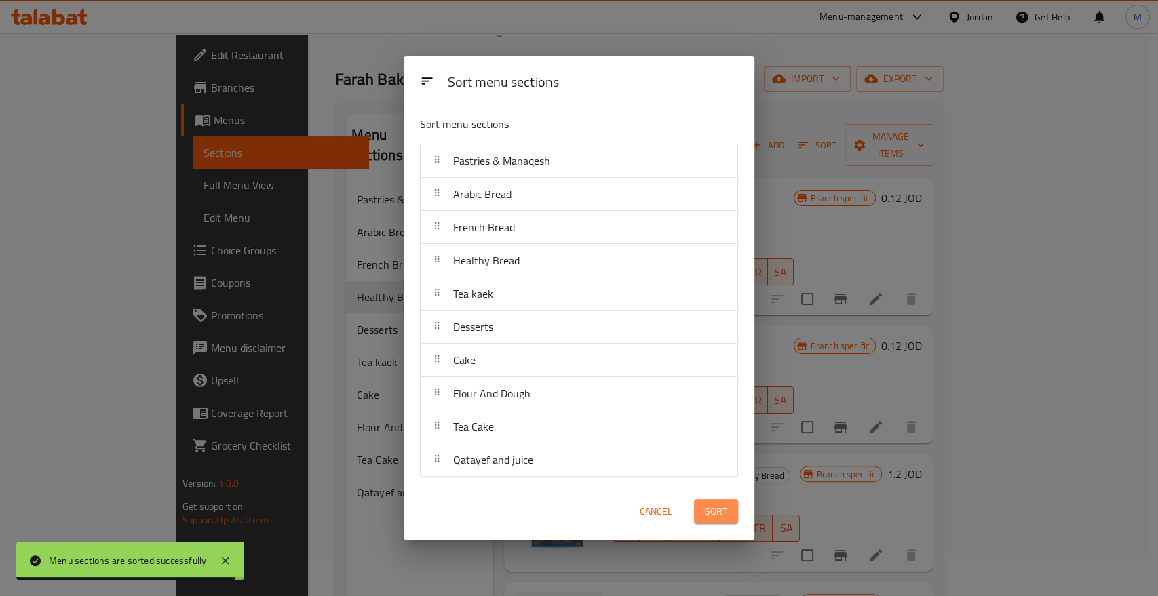
click at [715, 515] on span "Sort" at bounding box center [716, 511] width 22 height 17
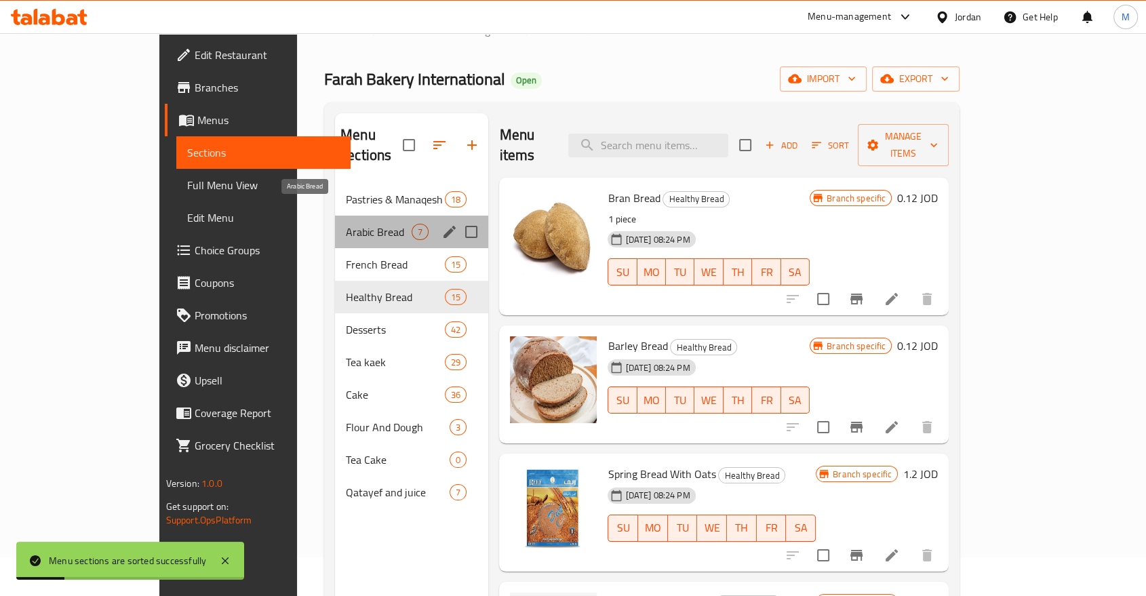
click at [346, 224] on span "Arabic Bread" at bounding box center [379, 232] width 66 height 16
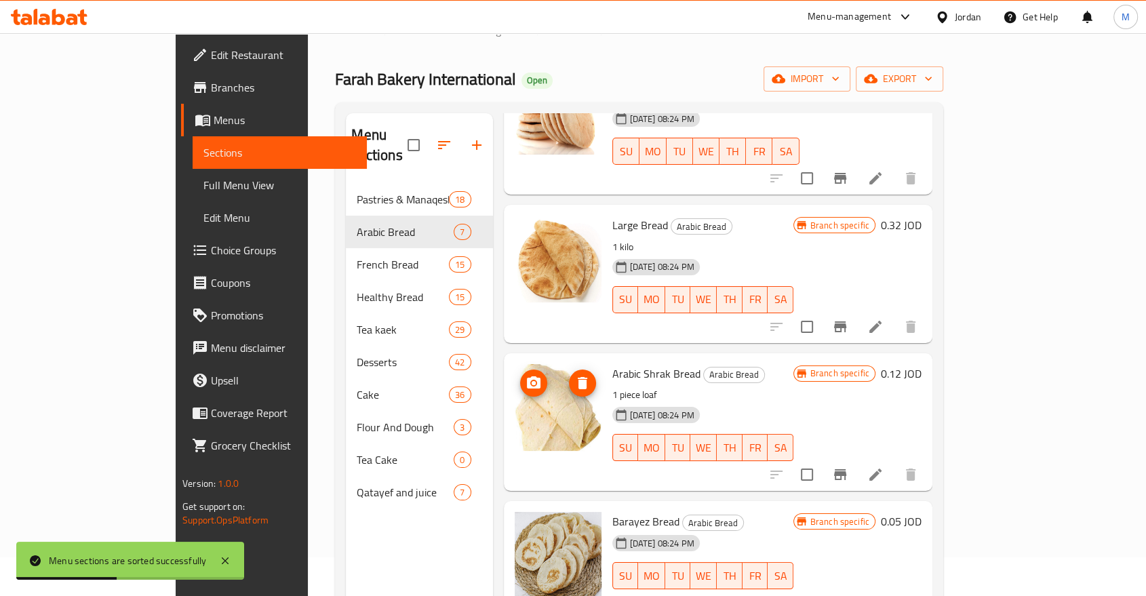
scroll to position [454, 0]
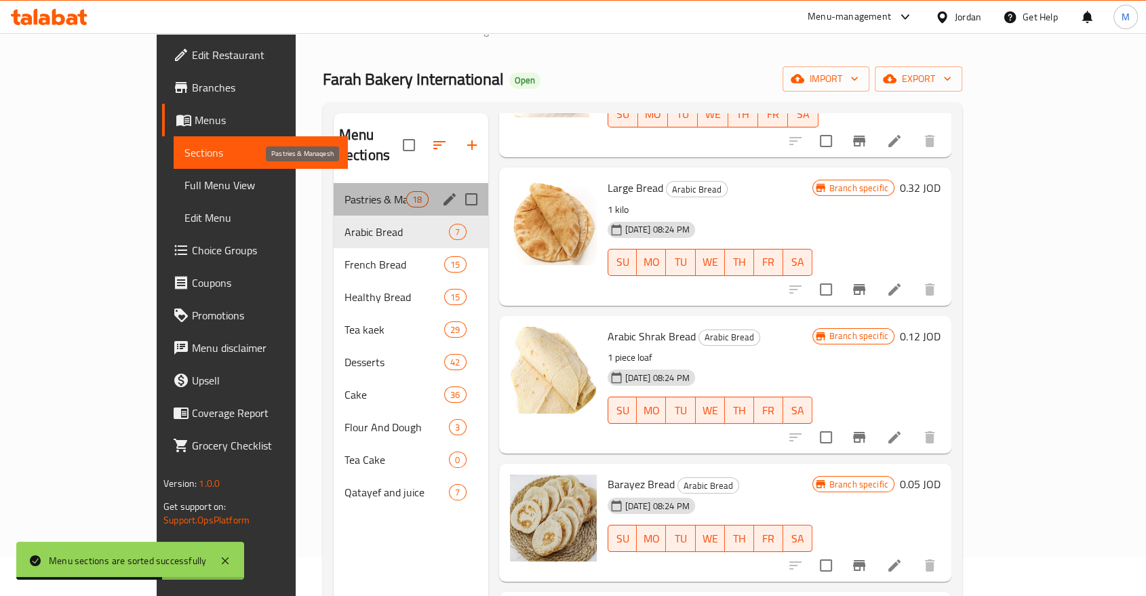
click at [345, 191] on span "Pastries & Manaqesh" at bounding box center [376, 199] width 62 height 16
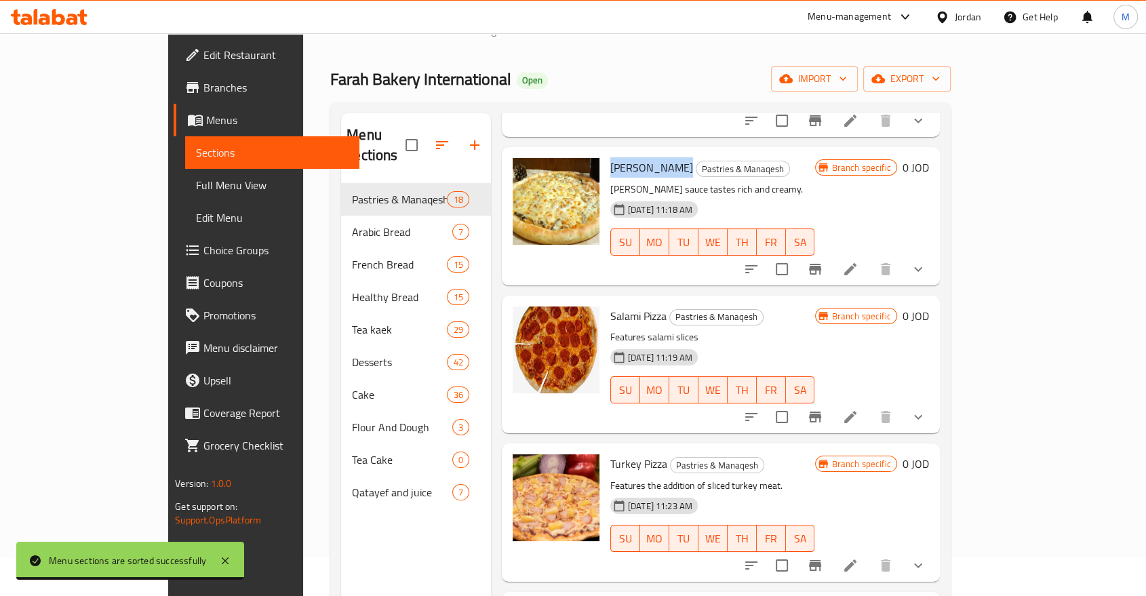
drag, startPoint x: 566, startPoint y: 147, endPoint x: 628, endPoint y: 143, distance: 61.9
click at [628, 153] on div "[PERSON_NAME] Pizza Pastries & Manaqesh [PERSON_NAME] sauce tastes rich and cre…" at bounding box center [713, 216] width 216 height 127
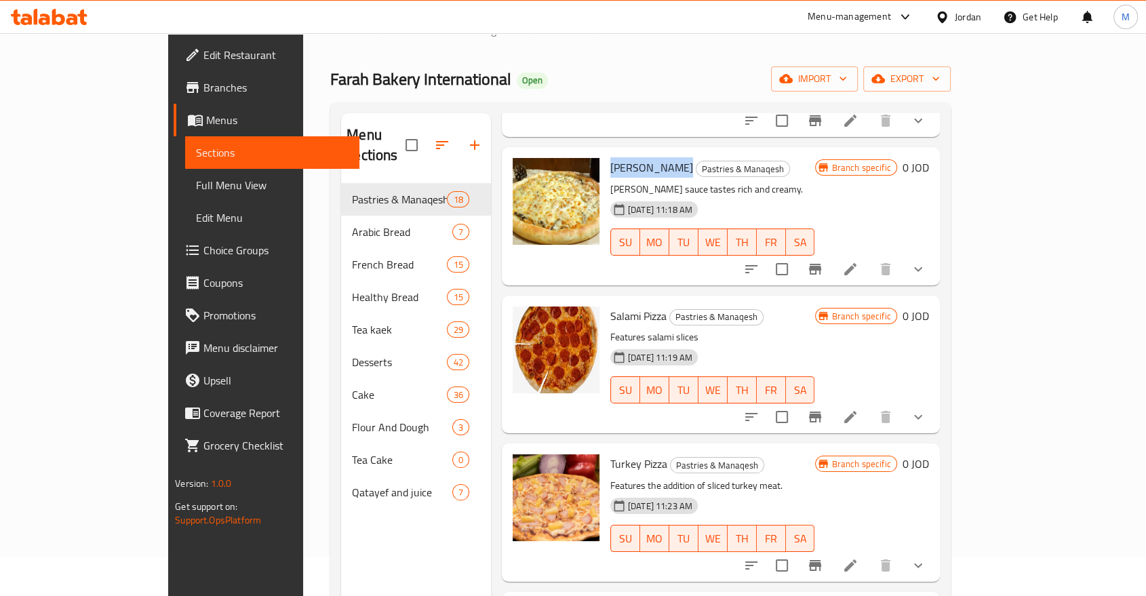
copy span "[PERSON_NAME]"
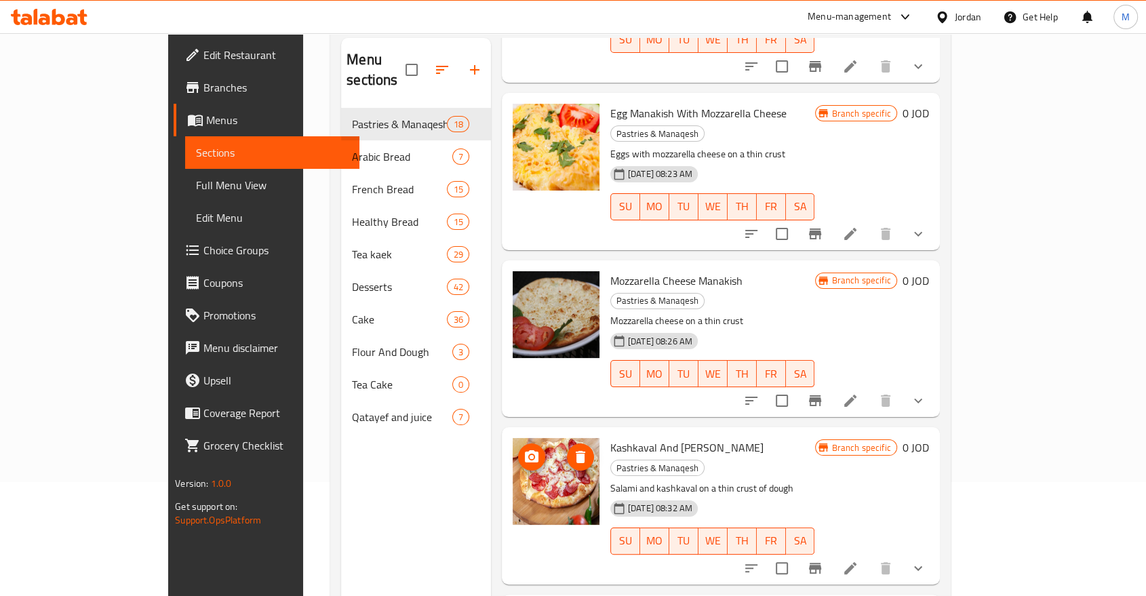
scroll to position [1808, 0]
